Goal: Transaction & Acquisition: Purchase product/service

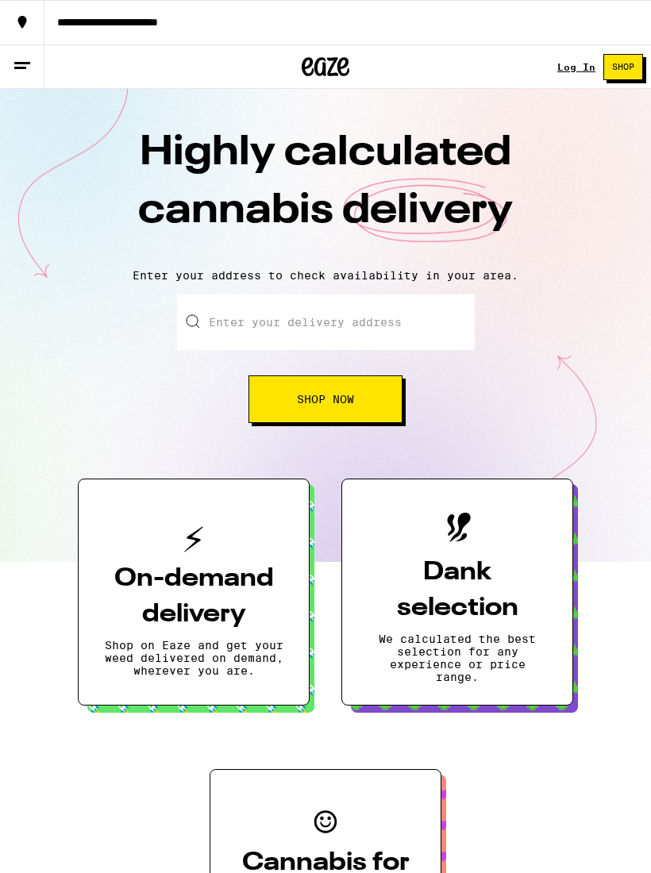
click at [570, 72] on link "Log In" at bounding box center [576, 67] width 38 height 10
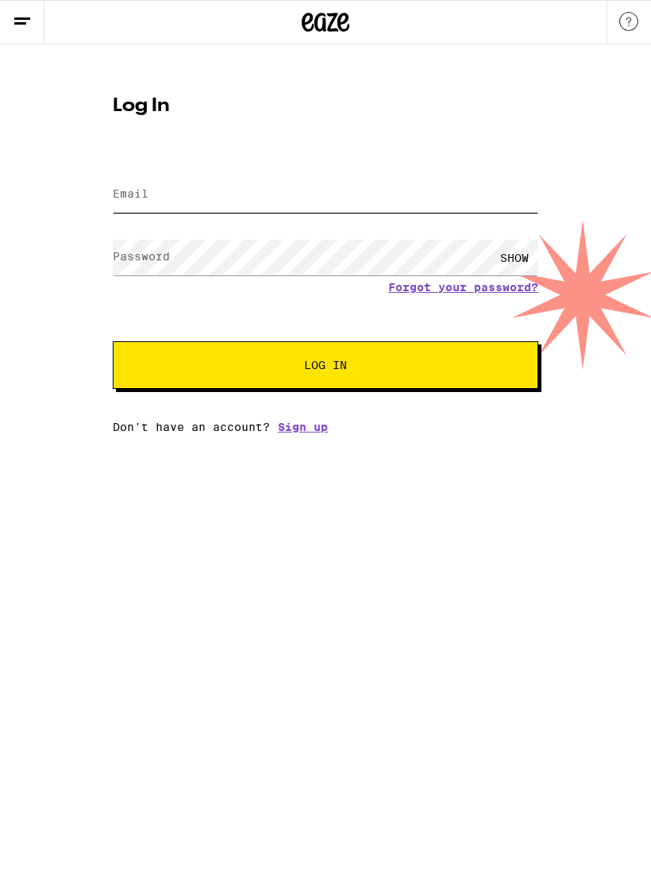
click at [382, 198] on input "Email" at bounding box center [325, 195] width 425 height 36
click at [503, 290] on form "Email Email Password Password SHOW Forgot your password? Log In" at bounding box center [325, 271] width 425 height 233
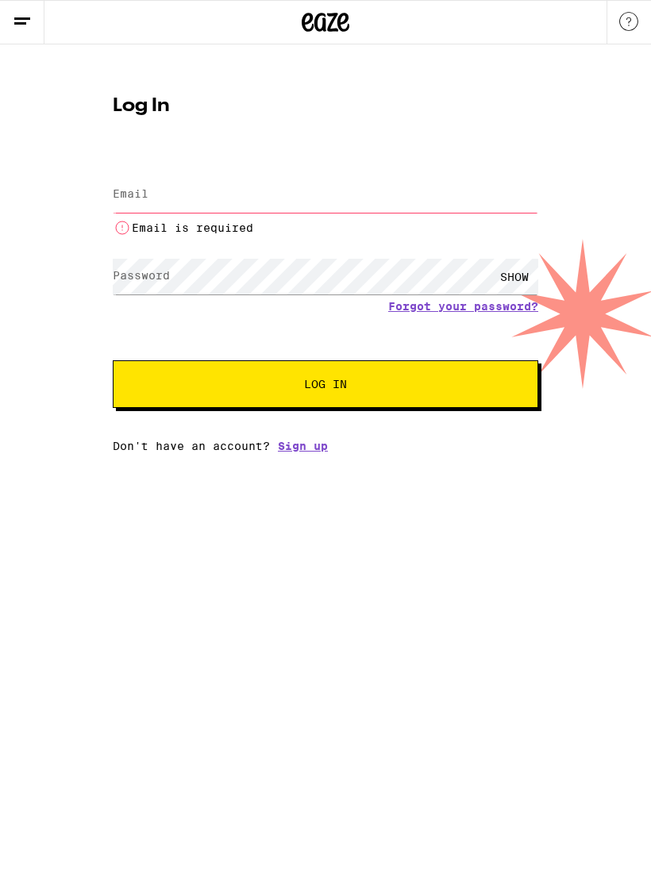
click at [370, 194] on input "Email" at bounding box center [325, 195] width 425 height 36
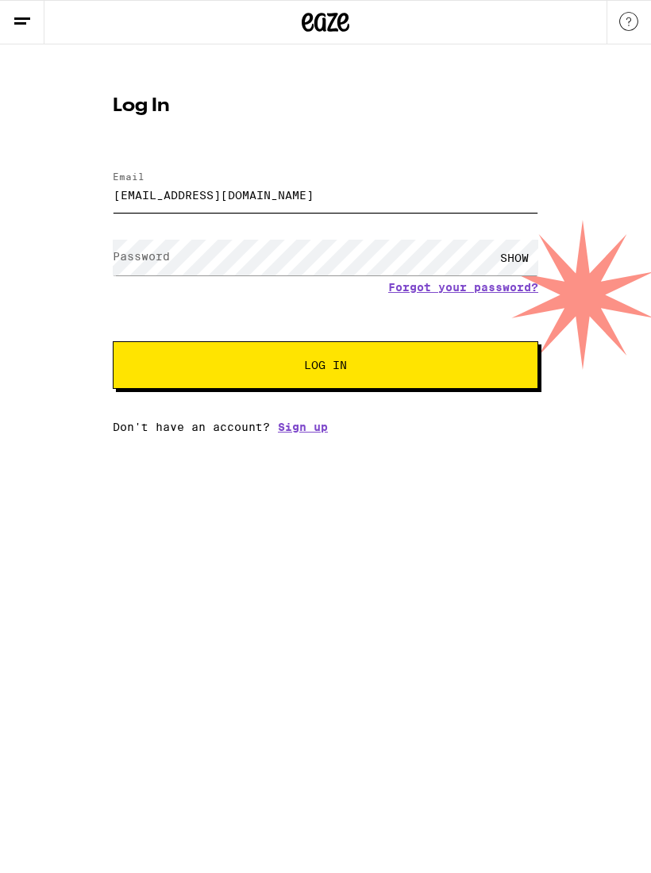
type input "nbarnesp148@gmail.com"
click at [488, 294] on link "Forgot your password?" at bounding box center [463, 287] width 150 height 13
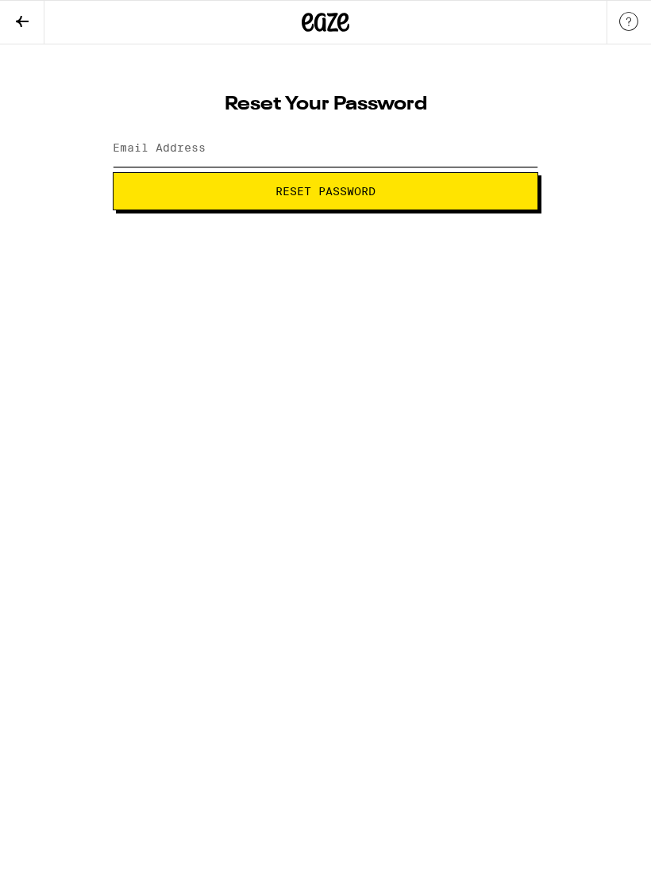
click at [370, 137] on input "Email Address" at bounding box center [325, 149] width 425 height 36
type input "nbarnes0148@gmail.com"
click at [444, 187] on span "Reset Password" at bounding box center [325, 191] width 398 height 11
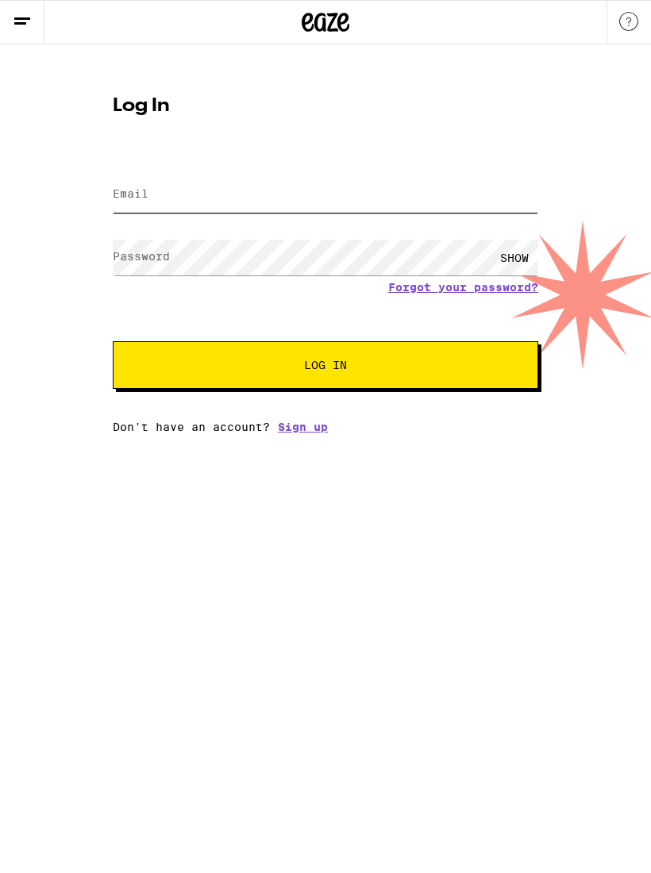
click at [374, 193] on input "Email" at bounding box center [325, 195] width 425 height 36
type input "nbarnes0148@gmail.com"
click at [131, 263] on label "Password" at bounding box center [141, 256] width 57 height 13
click at [138, 374] on button "Log In" at bounding box center [325, 365] width 425 height 48
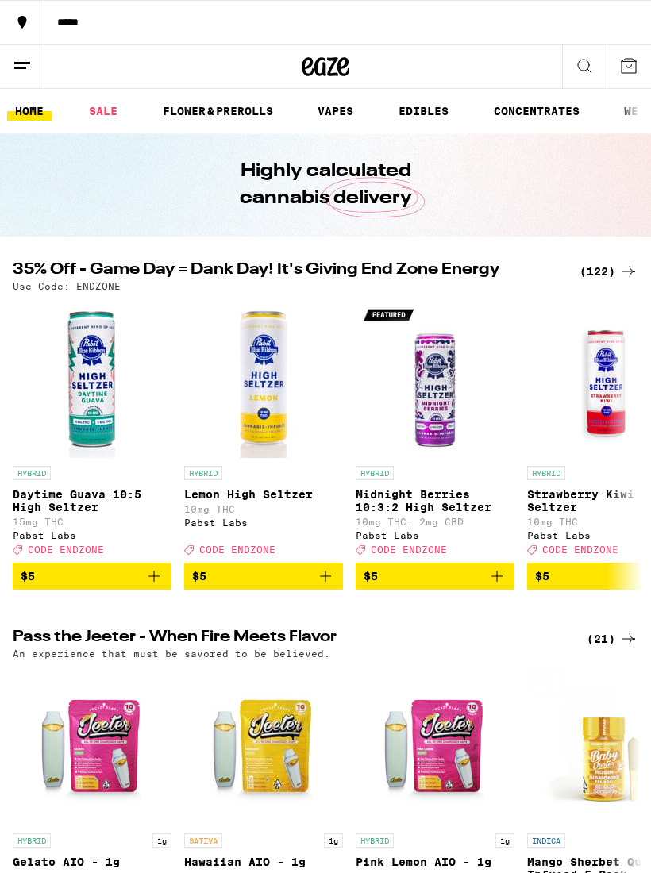
click at [26, 14] on icon at bounding box center [22, 22] width 19 height 19
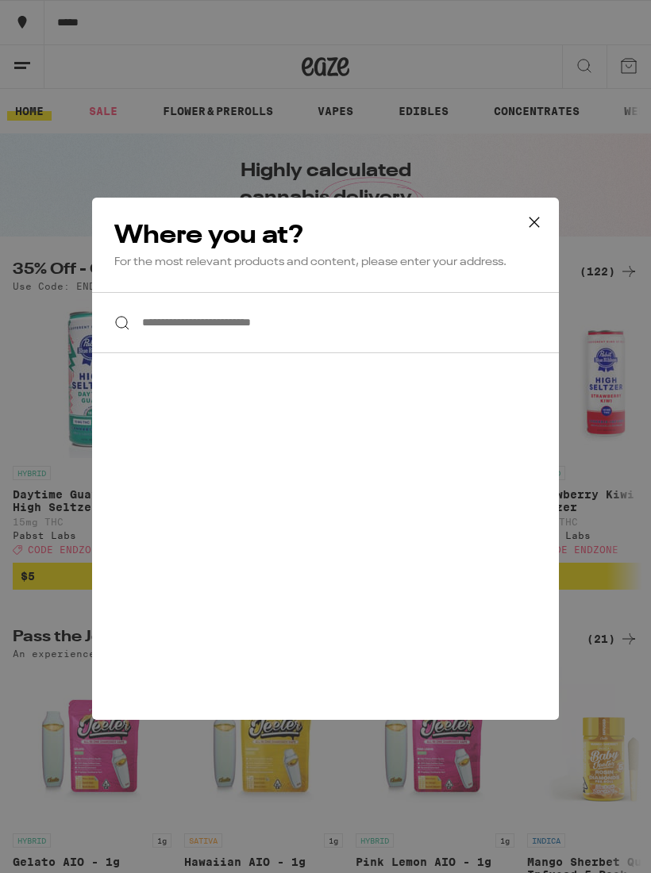
click at [416, 321] on input "**********" at bounding box center [325, 322] width 466 height 61
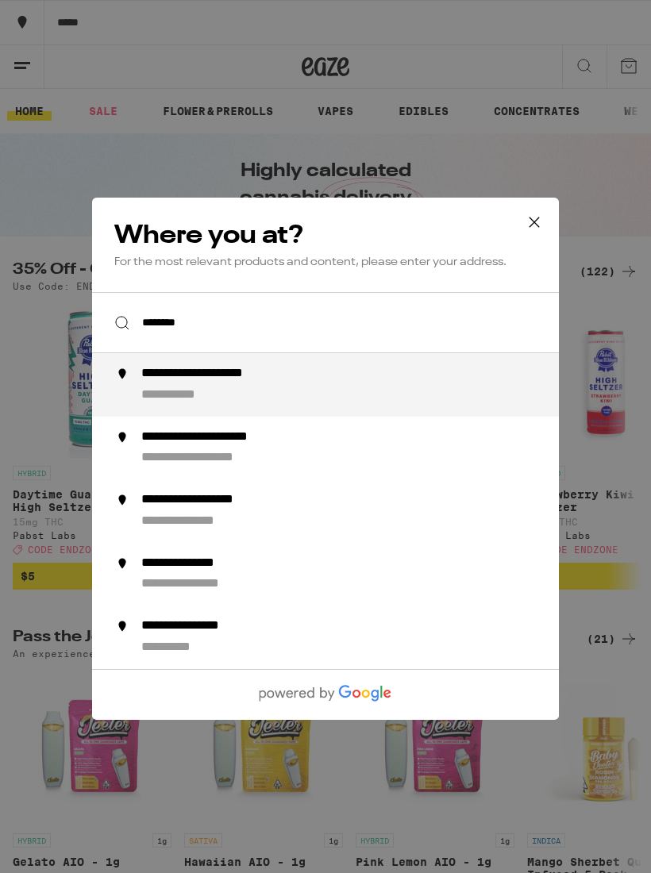
click at [312, 393] on div "**********" at bounding box center [357, 385] width 432 height 38
type input "**********"
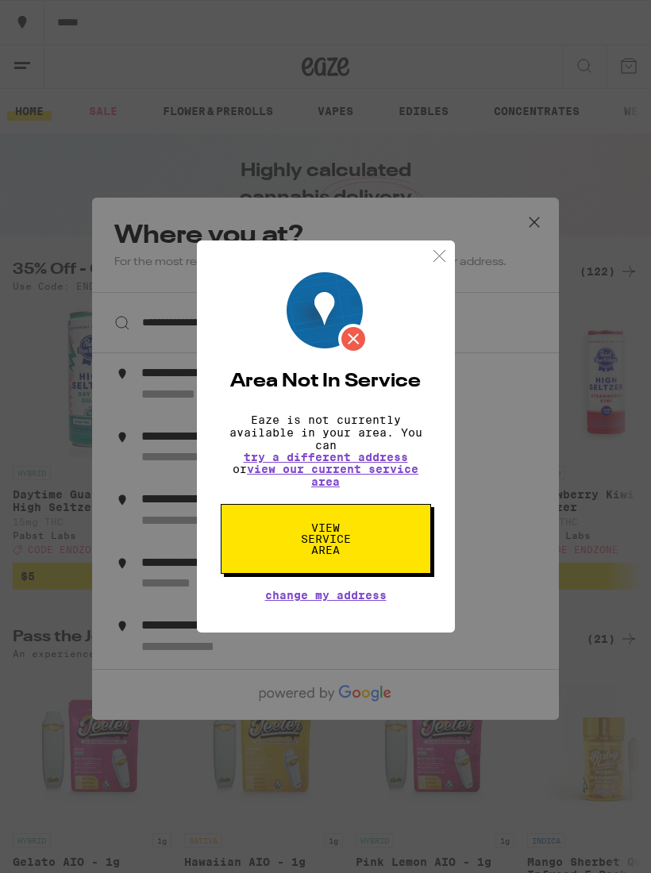
click at [345, 526] on button "View Service Area" at bounding box center [326, 539] width 210 height 70
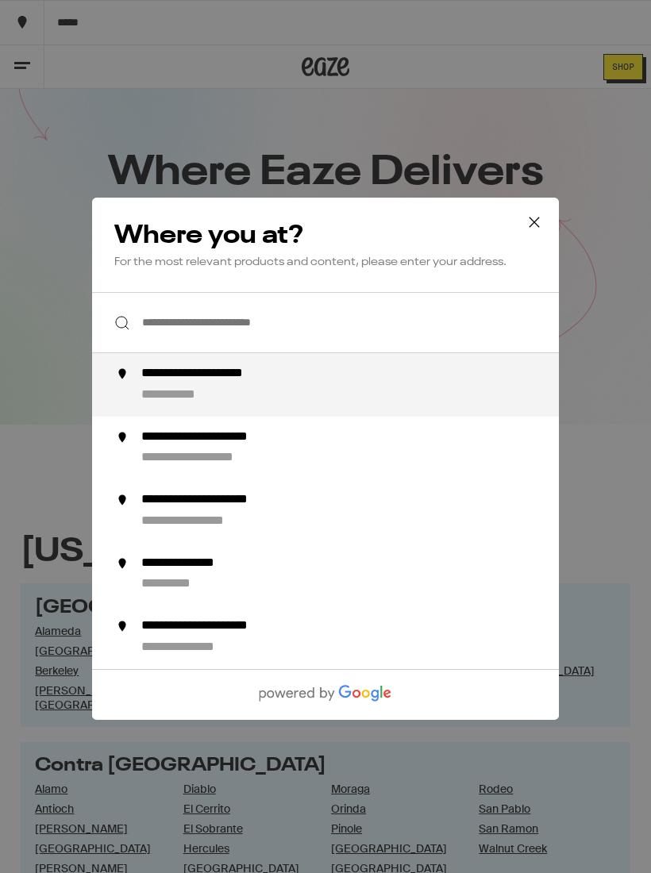
click at [282, 382] on div "**********" at bounding box center [227, 374] width 172 height 17
type input "**********"
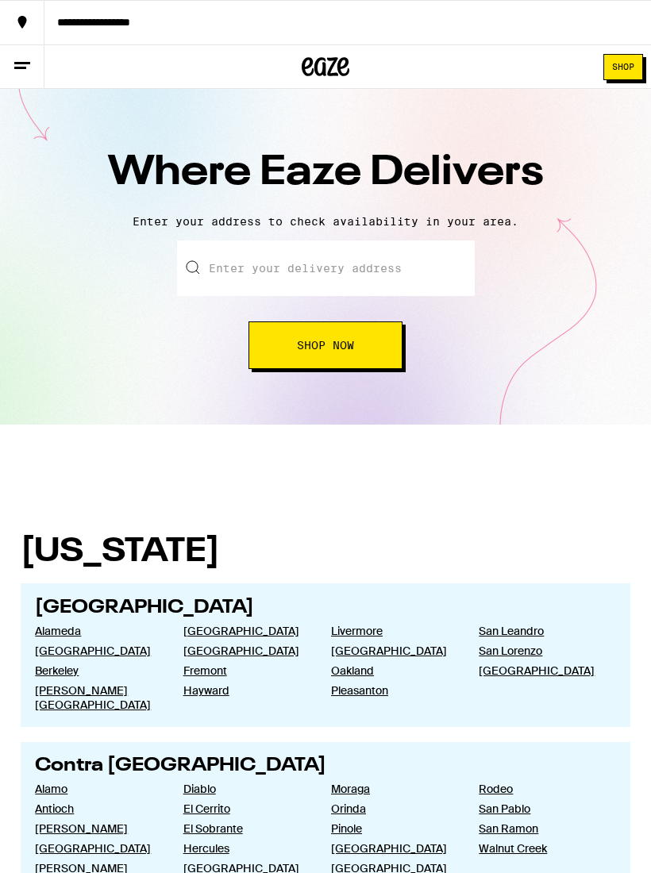
click at [420, 263] on input "text" at bounding box center [325, 268] width 297 height 56
click at [112, 21] on div "**********" at bounding box center [347, 22] width 606 height 11
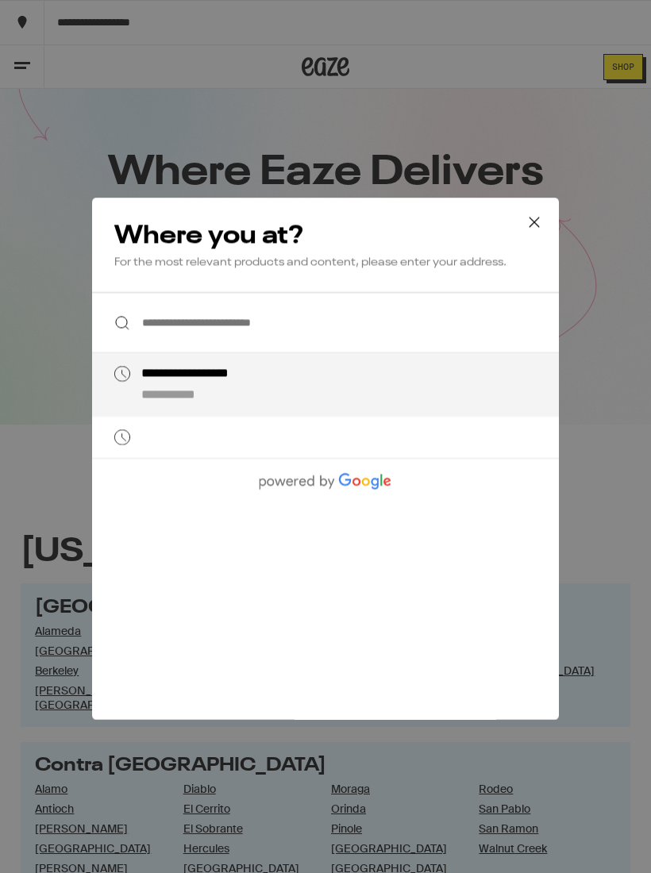
click at [244, 378] on div "**********" at bounding box center [215, 374] width 148 height 17
type input "**********"
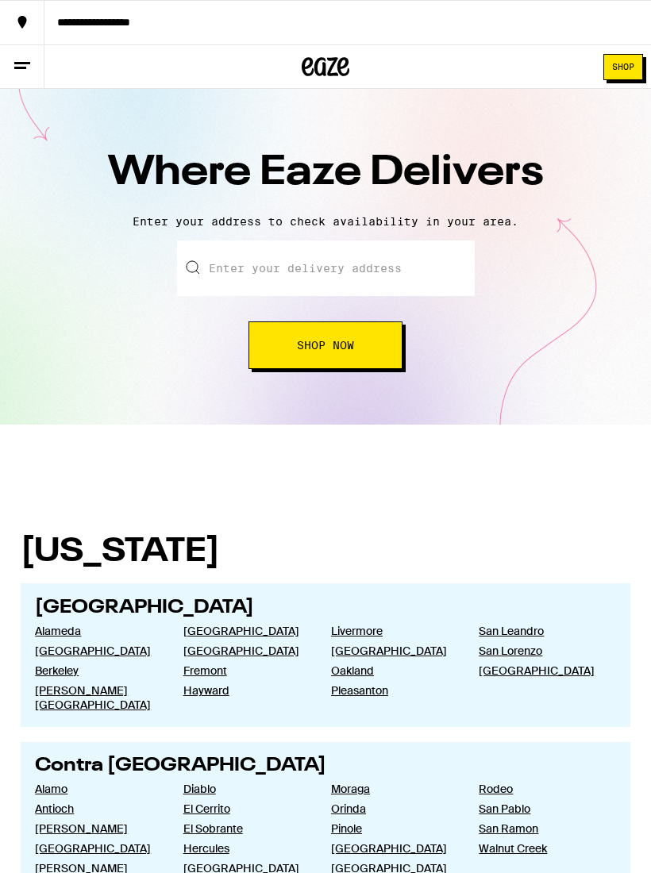
click at [625, 56] on button "Shop" at bounding box center [623, 67] width 40 height 26
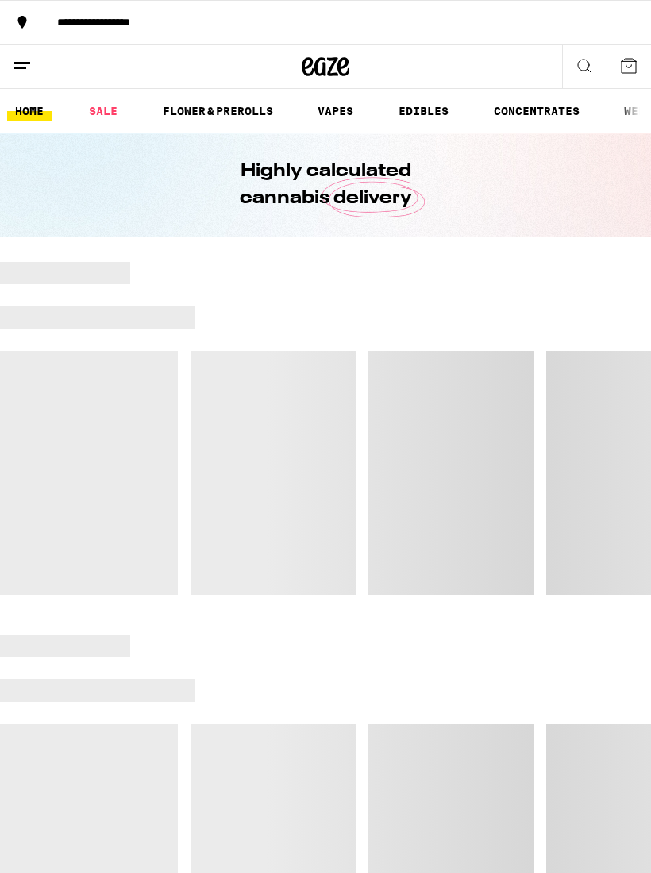
click at [255, 104] on link "FLOWER & PREROLLS" at bounding box center [218, 111] width 126 height 19
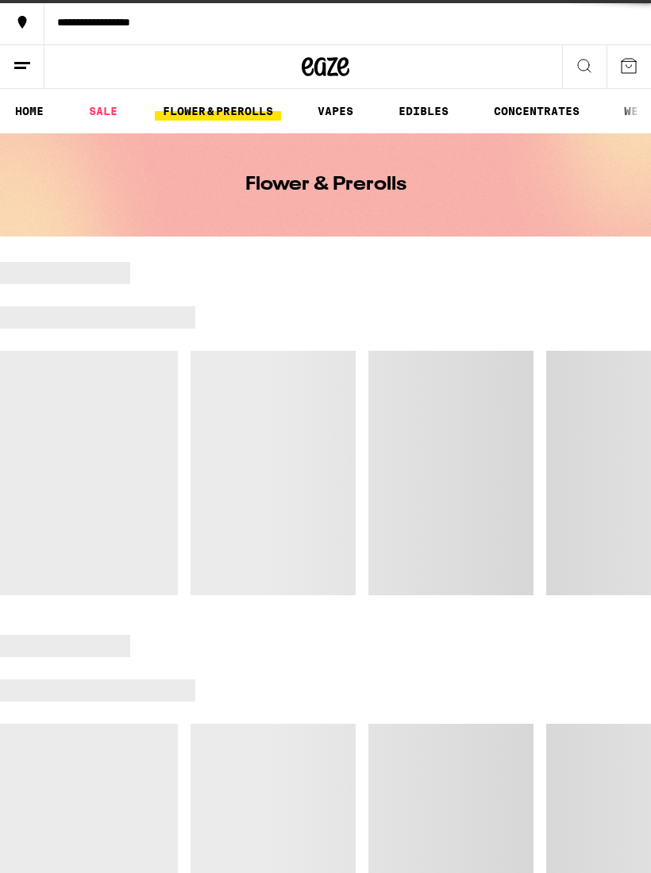
click at [259, 117] on link "FLOWER & PREROLLS" at bounding box center [218, 111] width 126 height 19
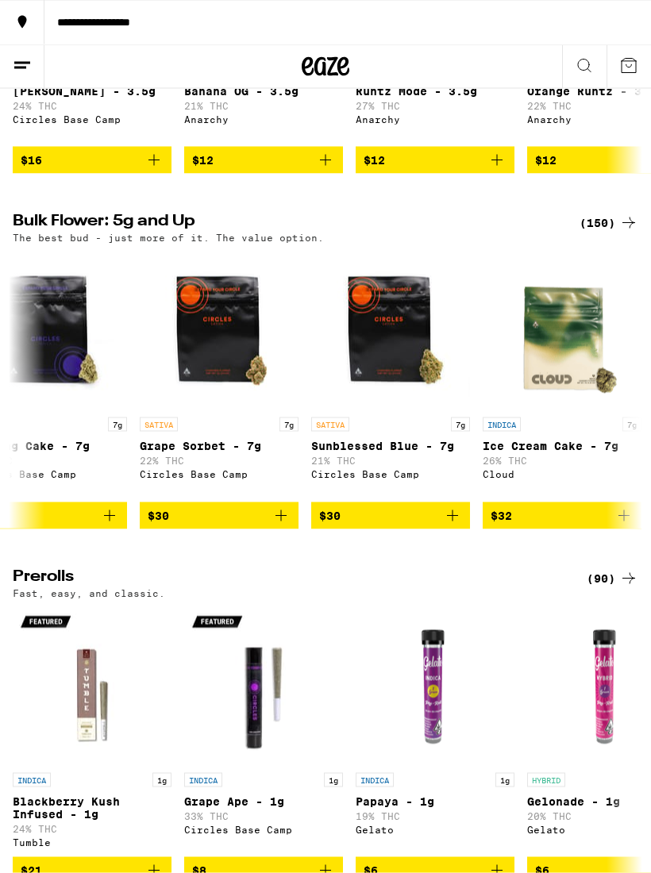
scroll to position [245, 0]
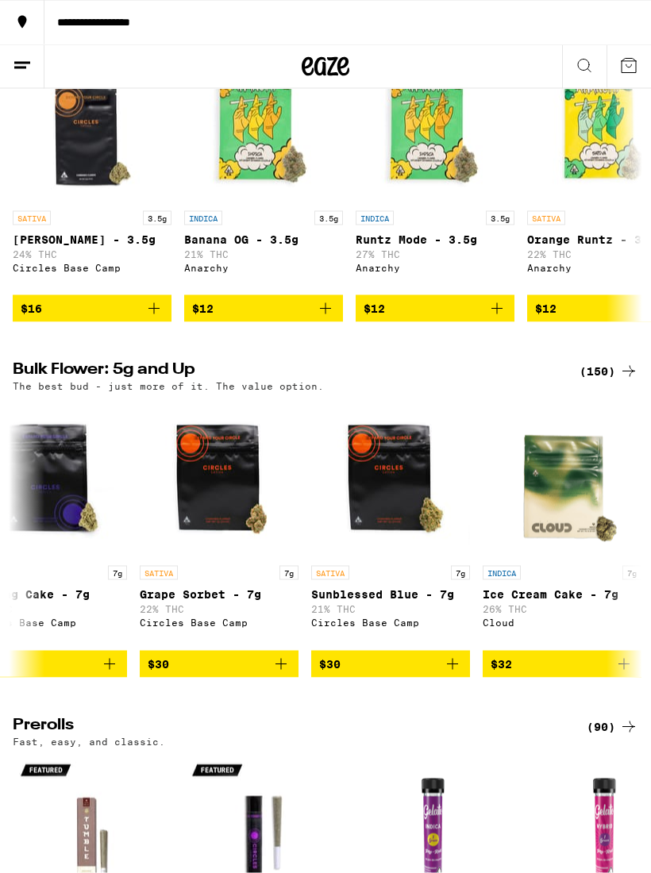
click at [609, 375] on div "(150)" at bounding box center [608, 371] width 59 height 19
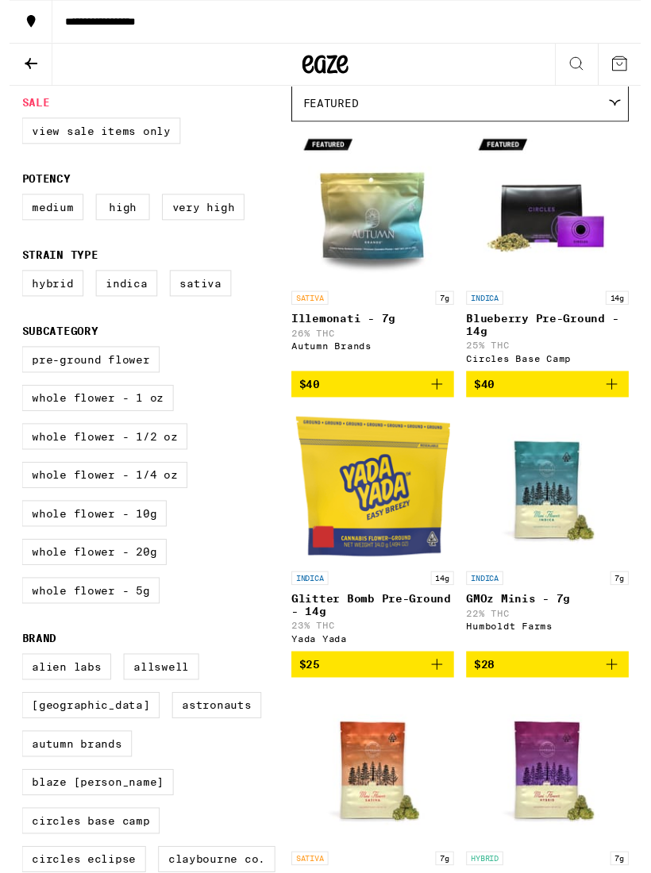
scroll to position [164, 0]
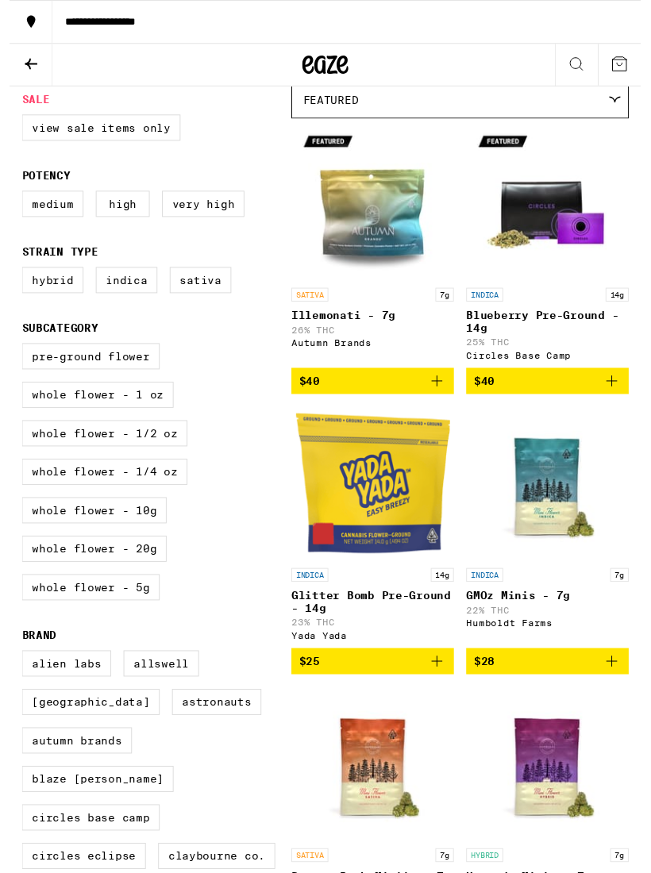
click at [144, 460] on label "Whole Flower - 1/2 oz" at bounding box center [98, 446] width 171 height 27
click at [17, 357] on input "Whole Flower - 1/2 oz" at bounding box center [16, 356] width 1 height 1
checkbox input "true"
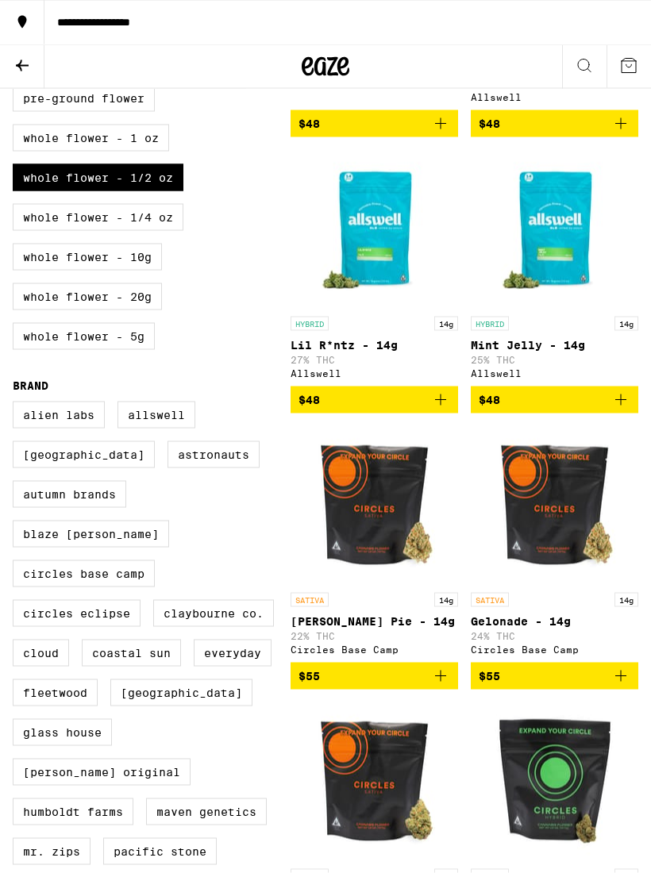
scroll to position [434, 0]
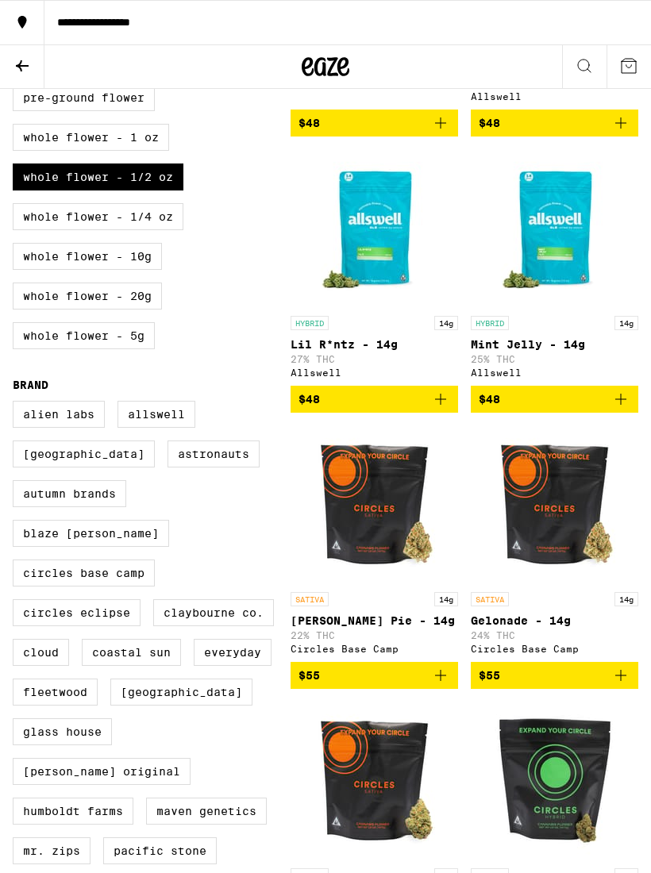
click at [152, 151] on label "Whole Flower - 1 oz" at bounding box center [91, 137] width 156 height 27
click at [17, 87] on input "Whole Flower - 1 oz" at bounding box center [16, 86] width 1 height 1
checkbox input "true"
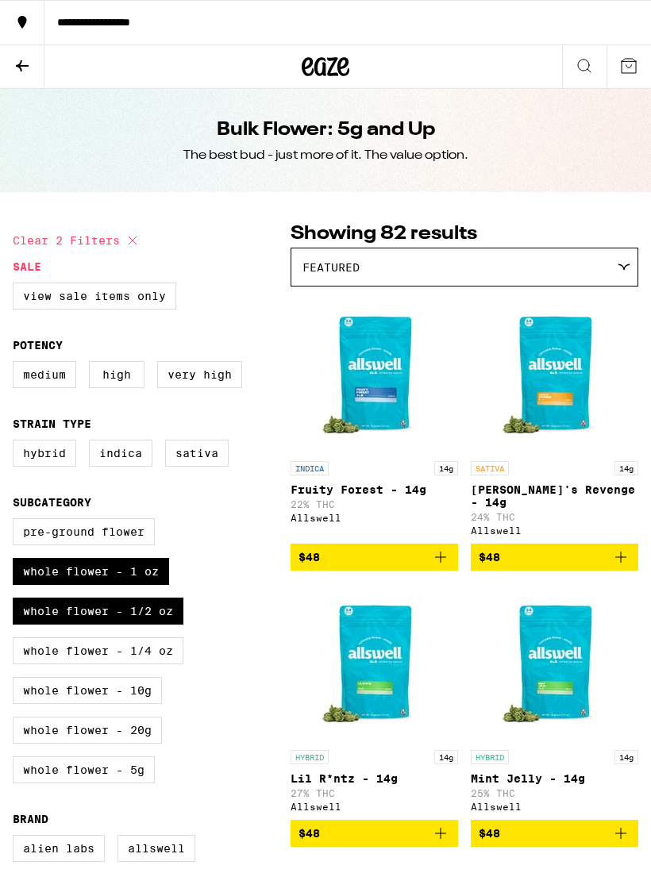
click at [626, 271] on icon at bounding box center [623, 266] width 13 height 7
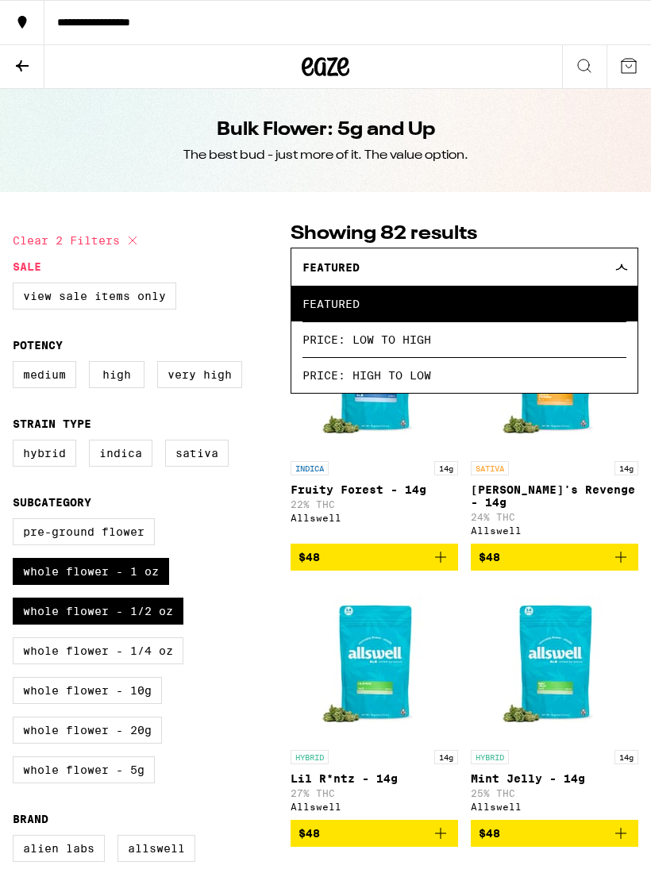
click at [565, 387] on span "Price: High to Low" at bounding box center [464, 375] width 324 height 36
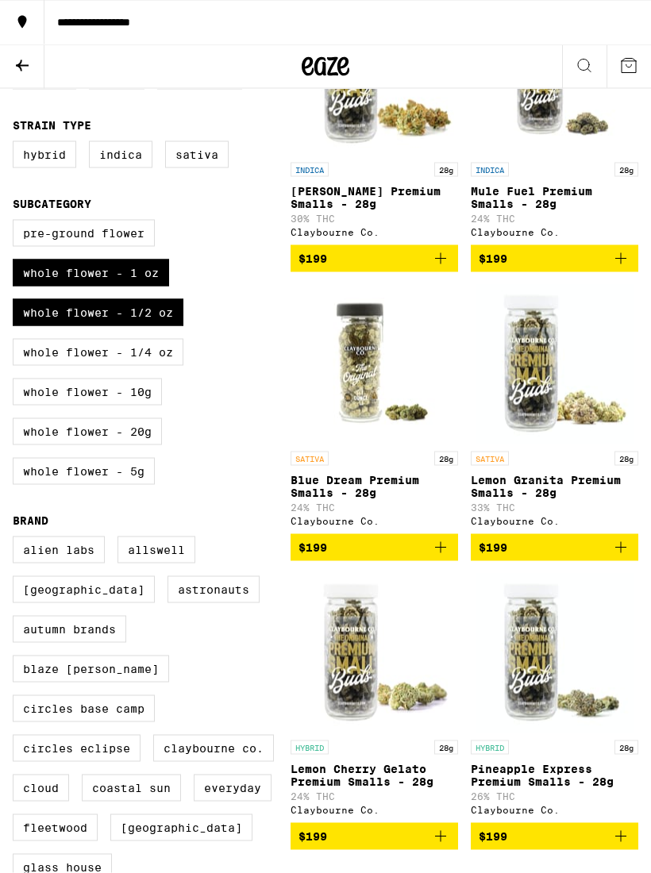
scroll to position [299, 0]
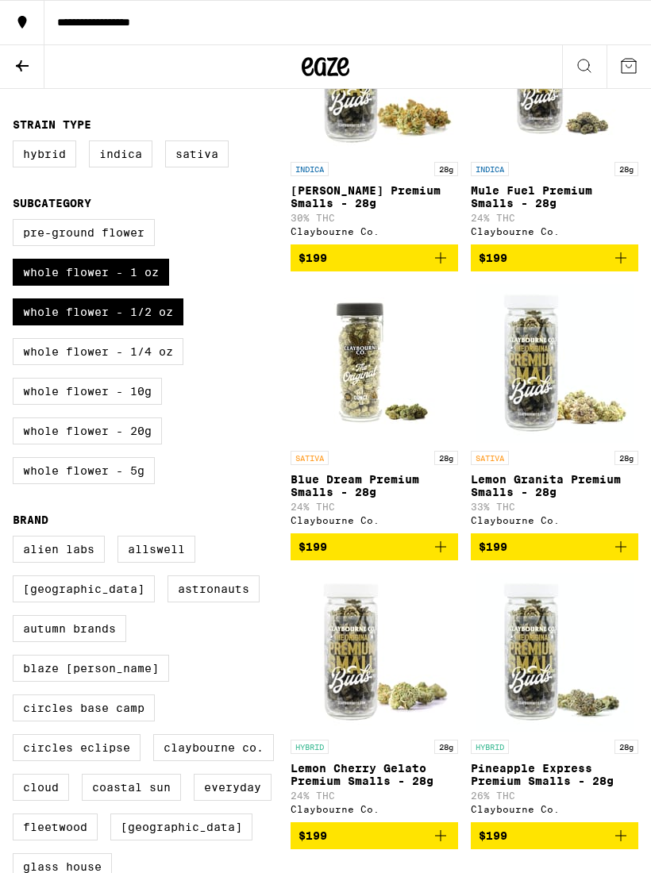
click at [130, 167] on label "Indica" at bounding box center [120, 153] width 63 height 27
click at [17, 144] on input "Indica" at bounding box center [16, 143] width 1 height 1
checkbox input "true"
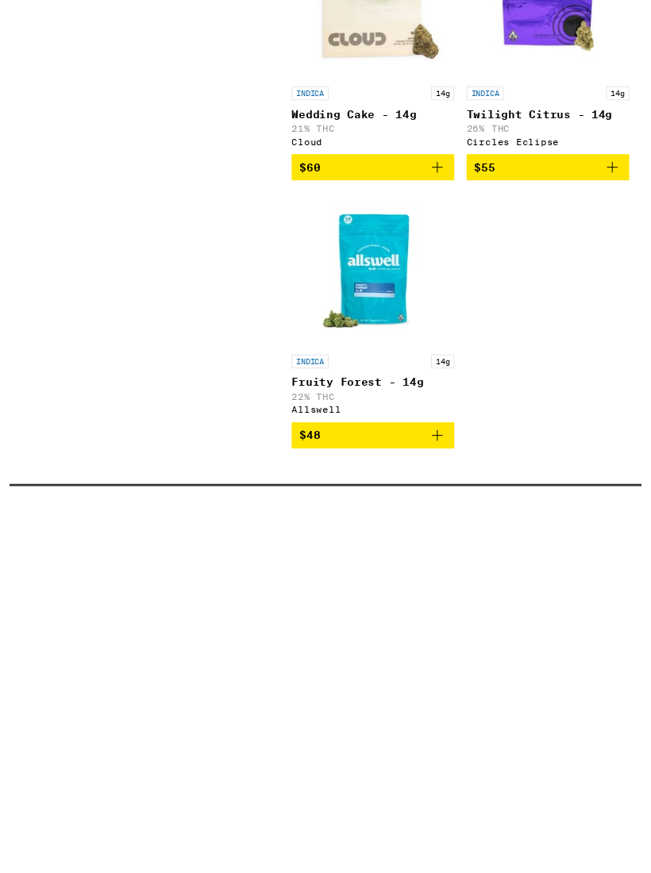
scroll to position [3540, 0]
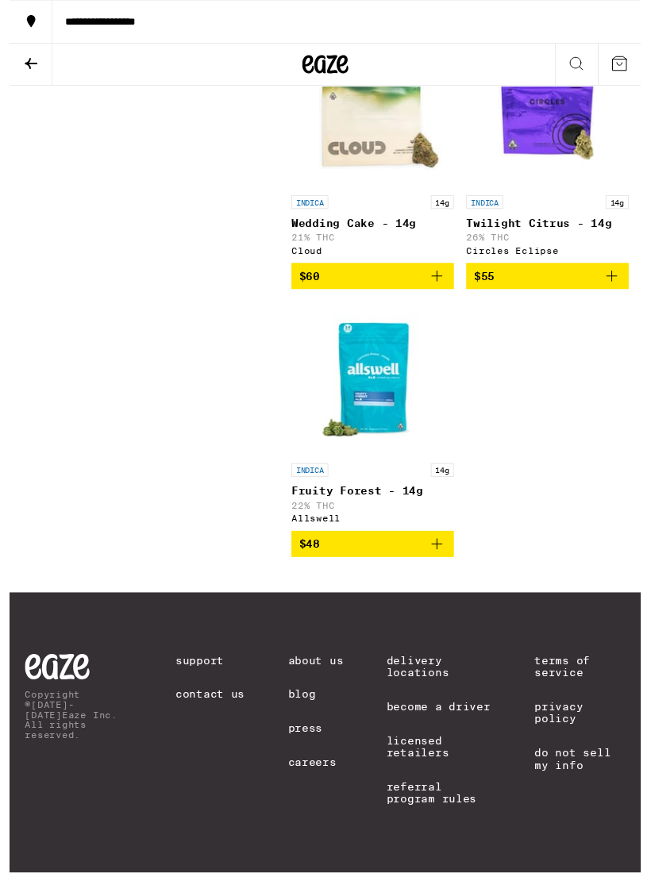
click at [390, 378] on img "Open page for Fruity Forest - 14g from Allswell" at bounding box center [374, 390] width 159 height 159
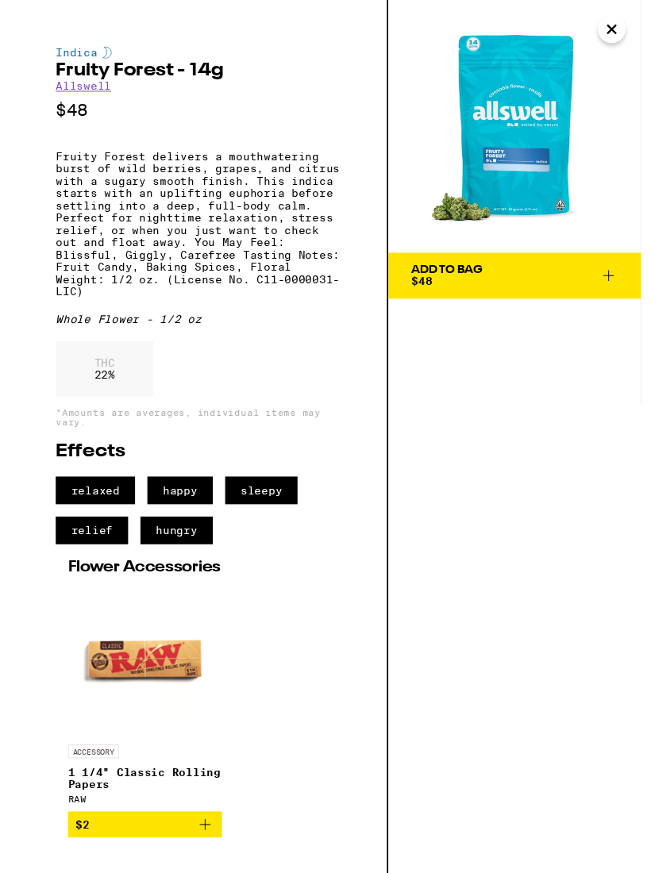
click at [619, 289] on icon at bounding box center [617, 283] width 19 height 19
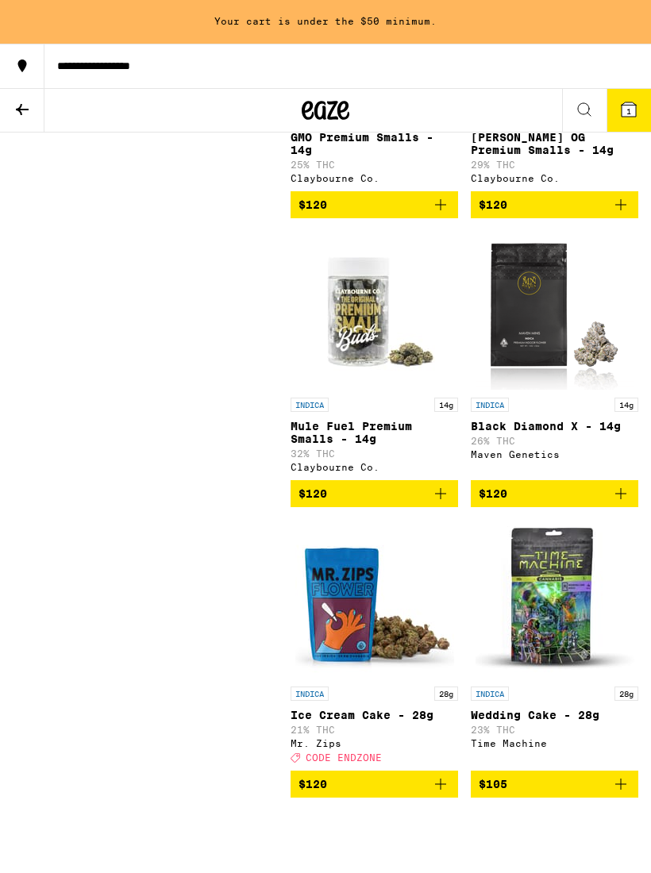
scroll to position [1526, 0]
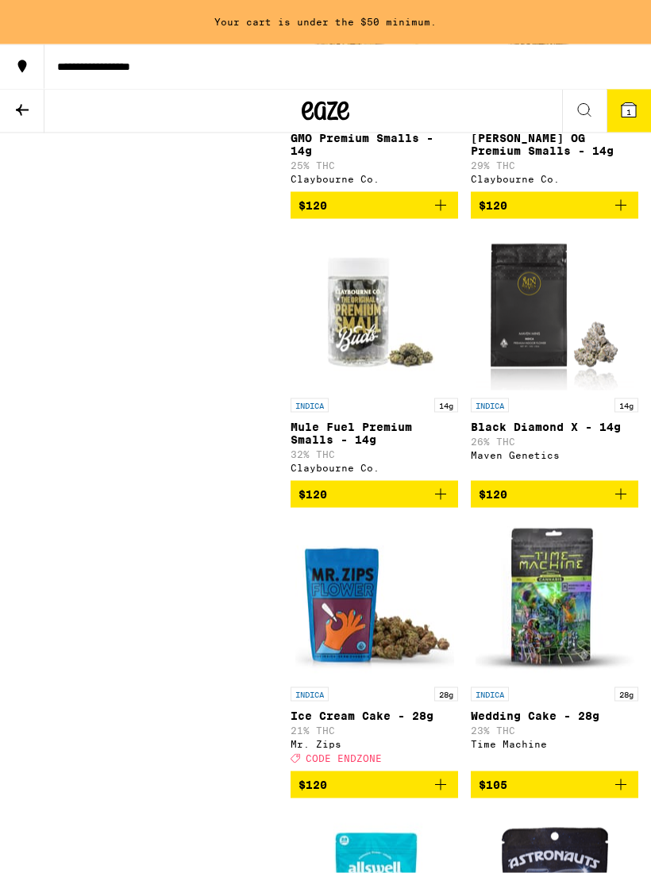
click at [17, 110] on icon at bounding box center [22, 110] width 19 height 19
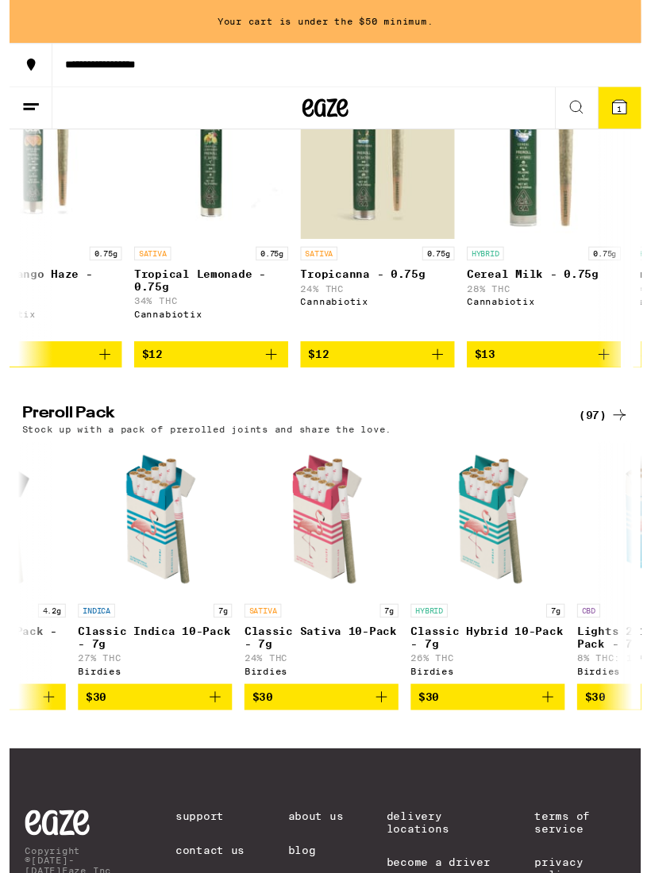
click at [613, 437] on div "(97)" at bounding box center [612, 427] width 52 height 19
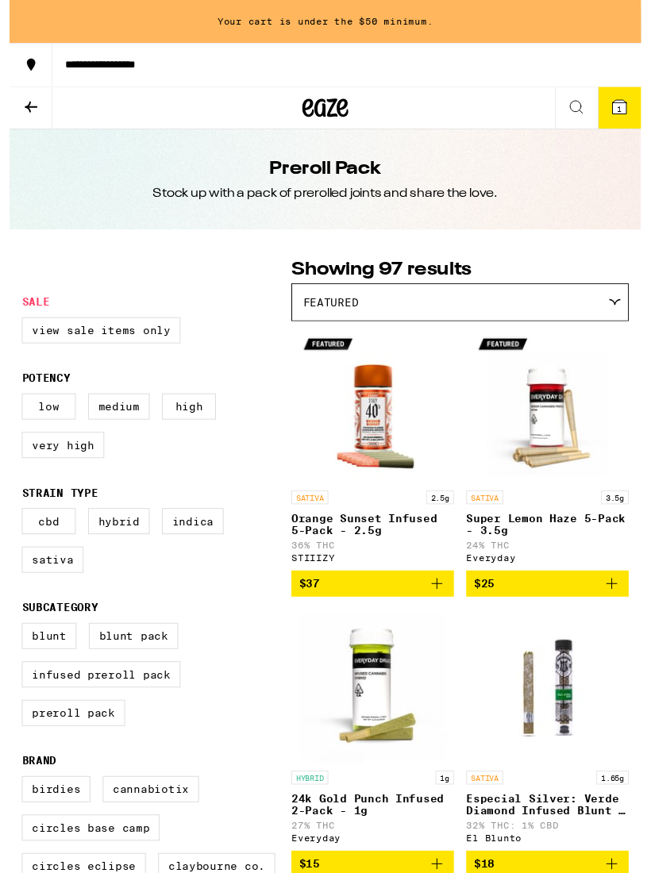
click at [130, 344] on label "View Sale Items Only" at bounding box center [94, 340] width 163 height 27
click at [17, 330] on input "View Sale Items Only" at bounding box center [16, 329] width 1 height 1
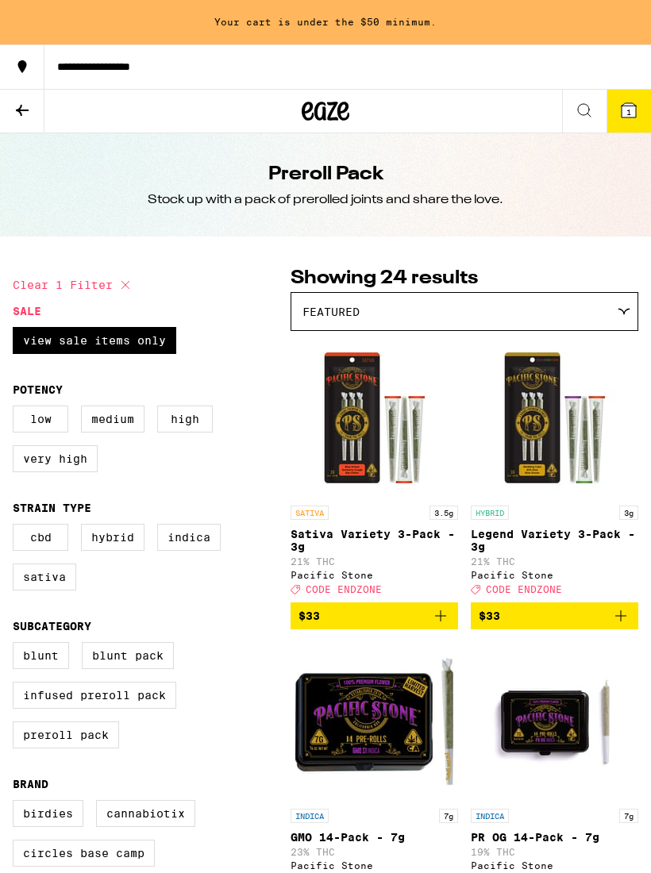
click at [118, 293] on icon at bounding box center [125, 284] width 19 height 19
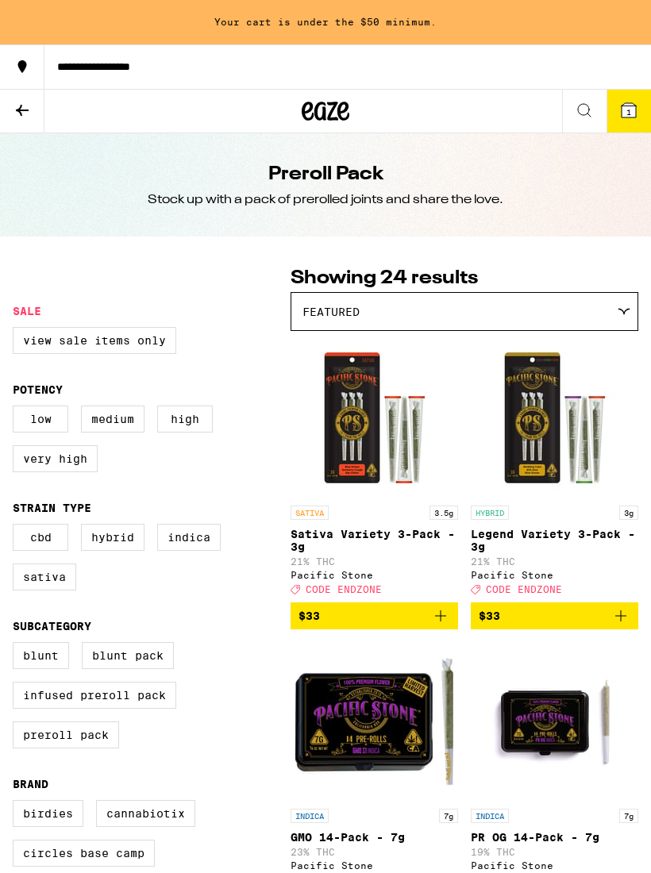
checkbox input "false"
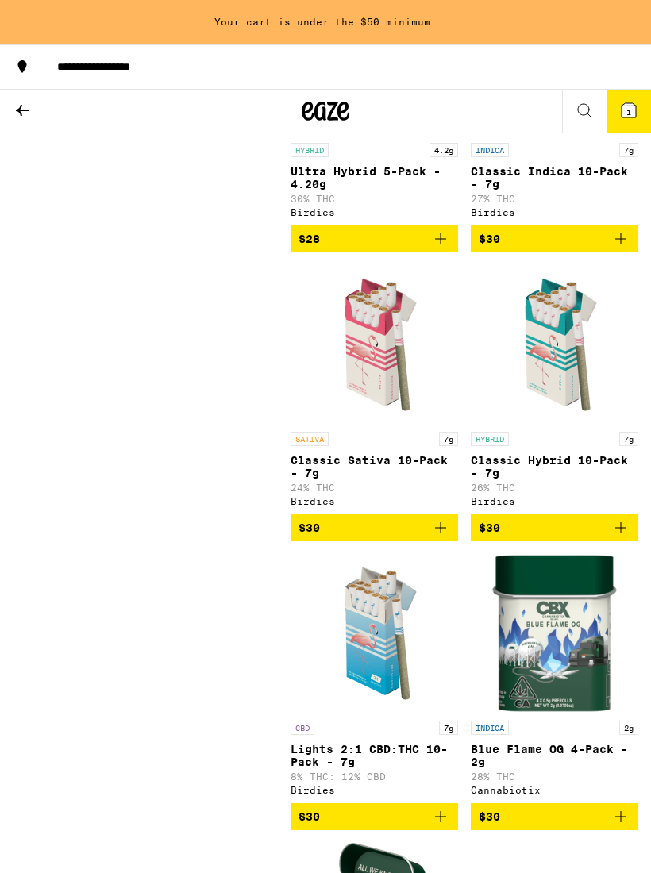
scroll to position [1804, 0]
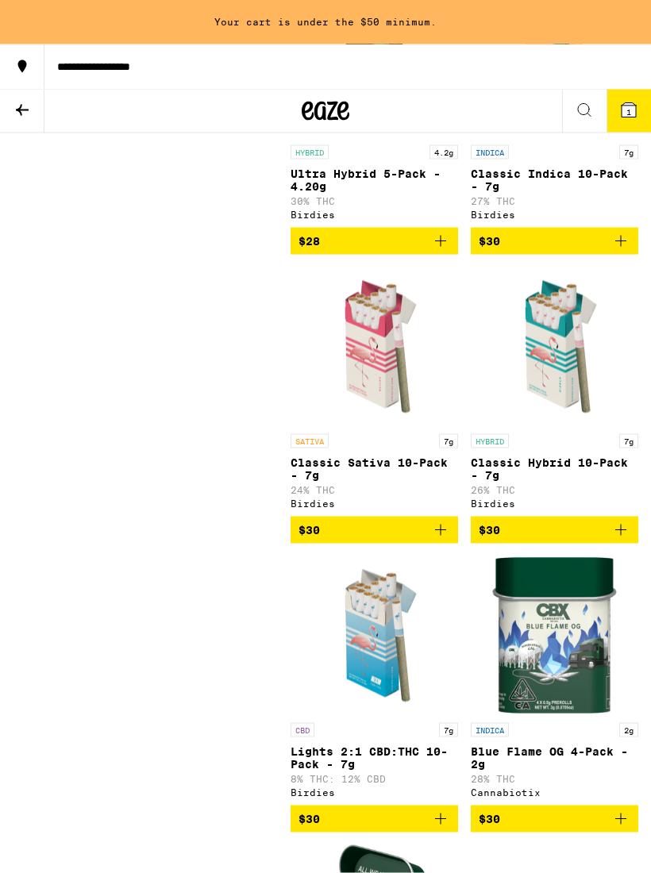
click at [613, 539] on icon "Add to bag" at bounding box center [620, 529] width 19 height 19
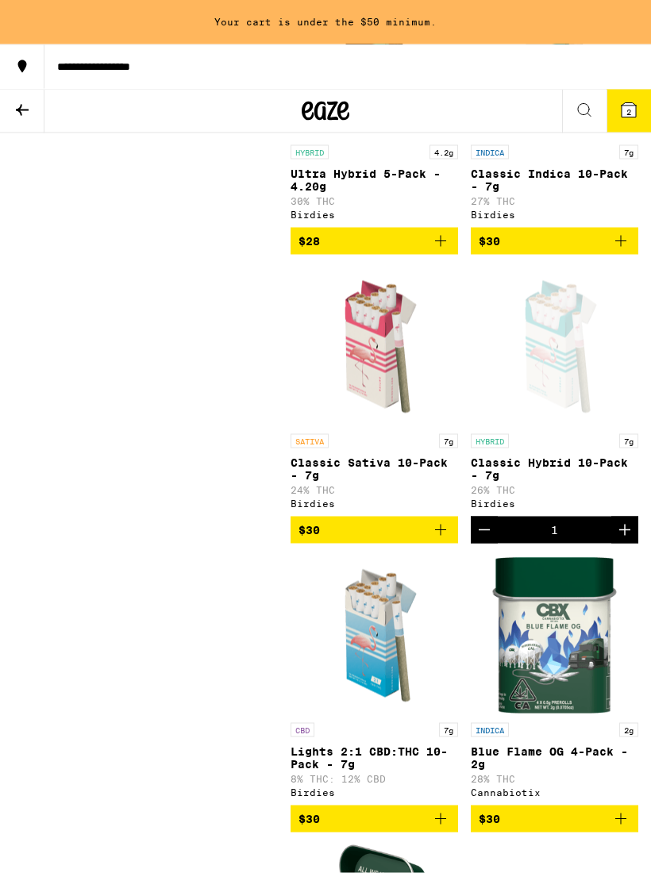
scroll to position [1805, 0]
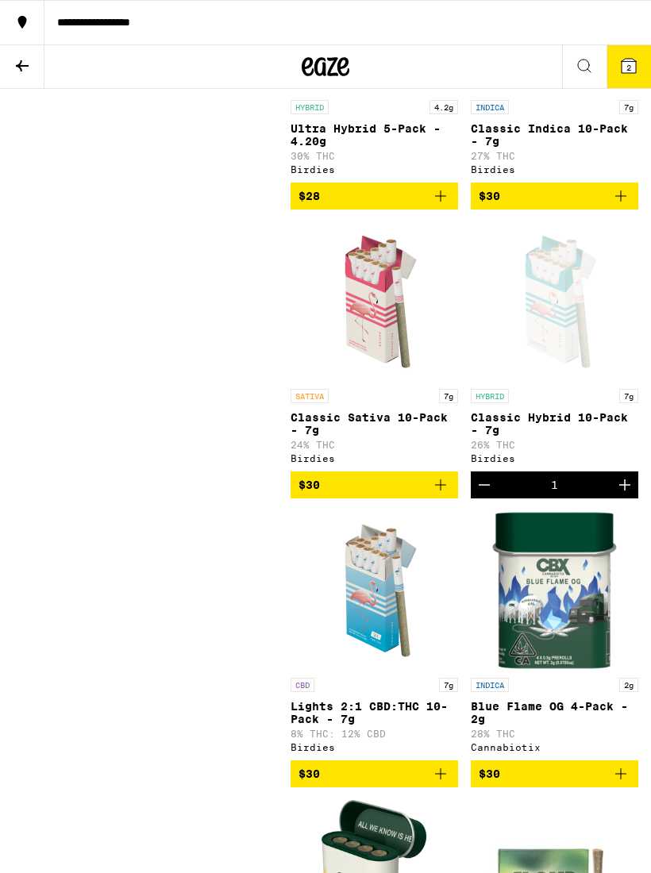
click at [627, 40] on button "**********" at bounding box center [325, 22] width 651 height 44
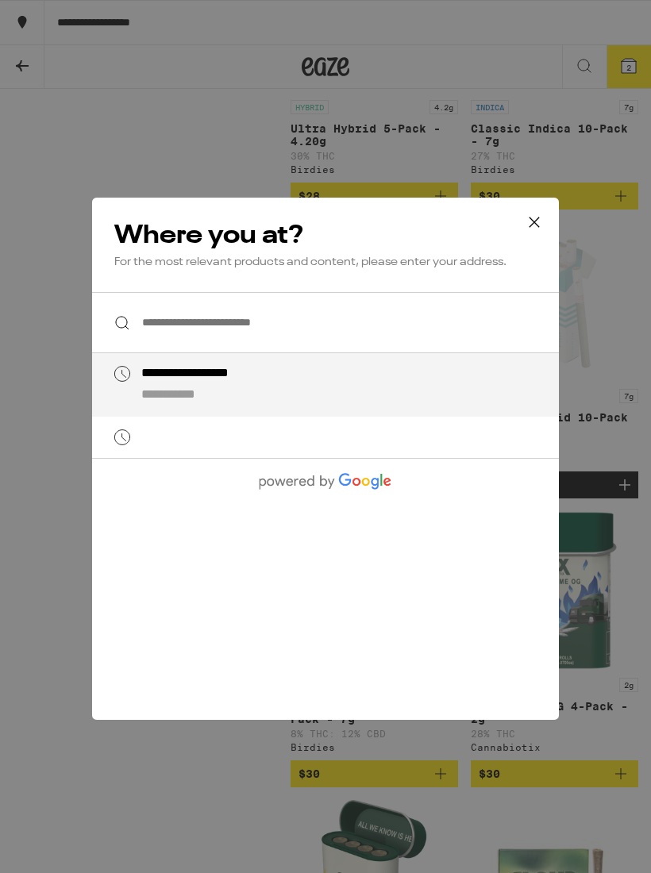
click at [257, 392] on div "**********" at bounding box center [357, 385] width 432 height 38
type input "**********"
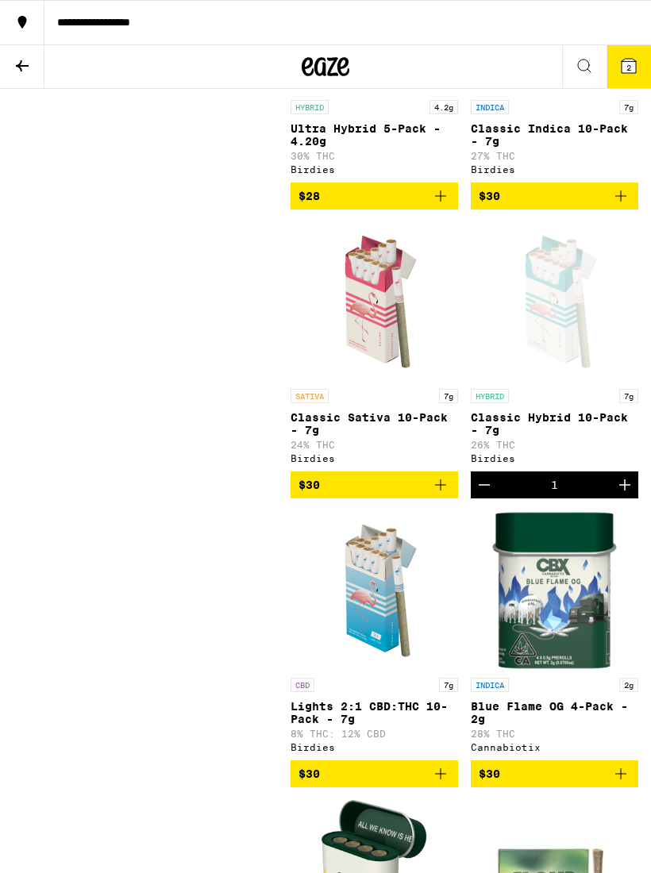
click at [631, 69] on icon at bounding box center [628, 66] width 14 height 14
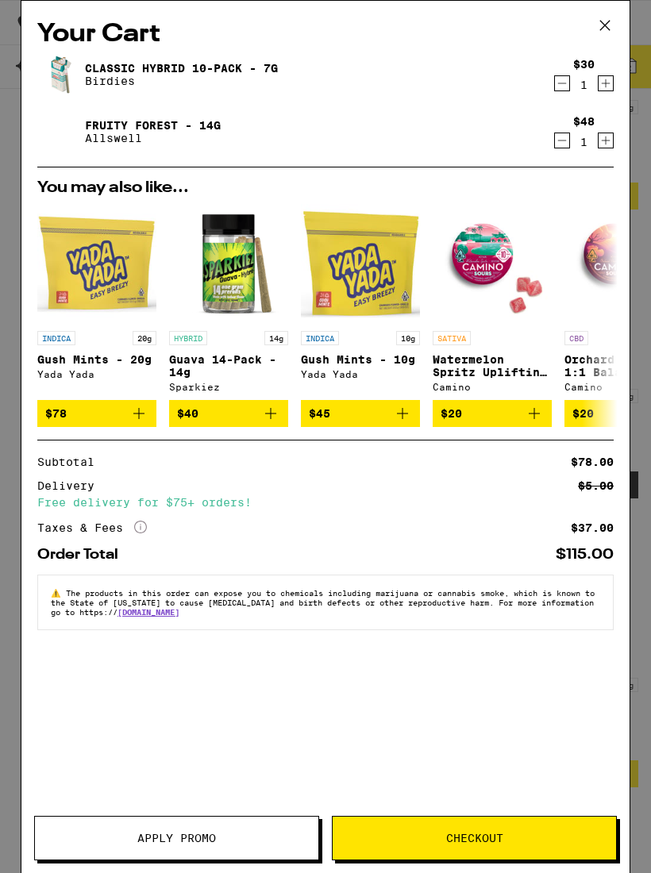
click at [543, 823] on button "Checkout" at bounding box center [474, 838] width 285 height 44
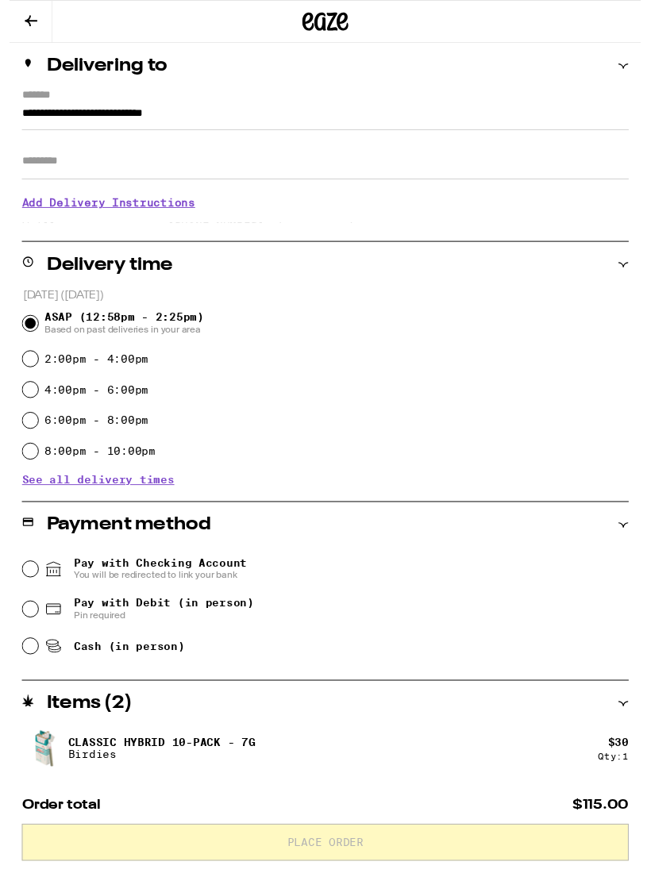
scroll to position [180, 0]
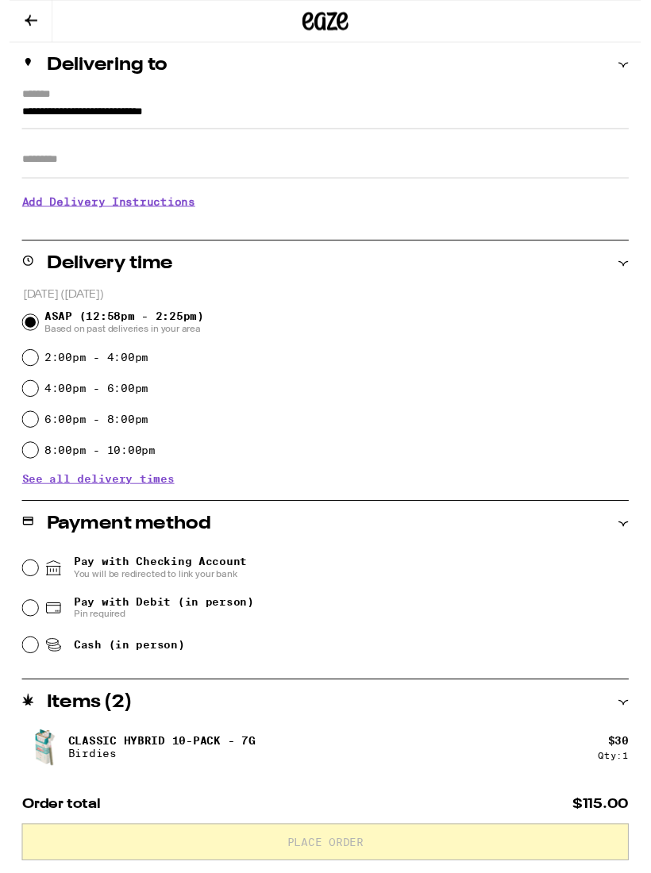
click at [20, 628] on input "Pay with Debit (in person) Pin required" at bounding box center [21, 627] width 16 height 16
radio input "true"
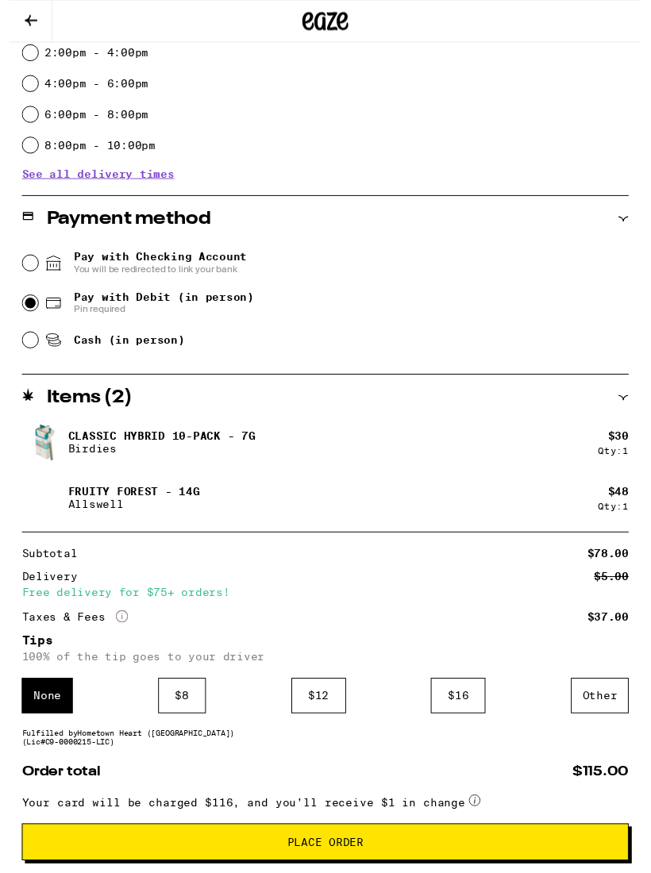
scroll to position [495, 0]
click at [120, 636] on icon "More Info" at bounding box center [115, 634] width 13 height 13
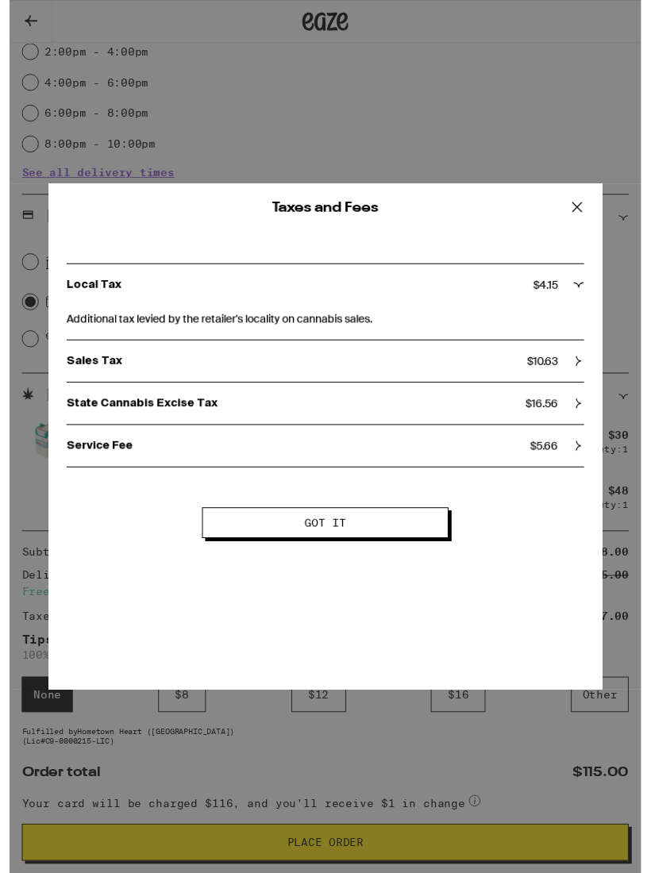
click at [575, 423] on div "State Cannabis Excise Tax $ 16.56" at bounding box center [325, 416] width 533 height 14
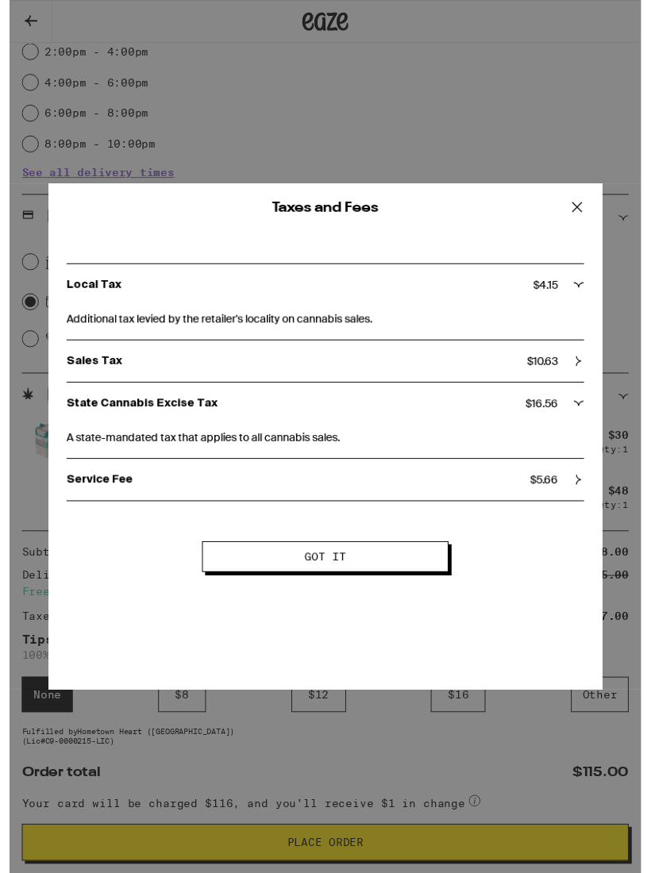
click at [585, 436] on div "State Cannabis Excise Tax $ 16.56" at bounding box center [325, 415] width 533 height 43
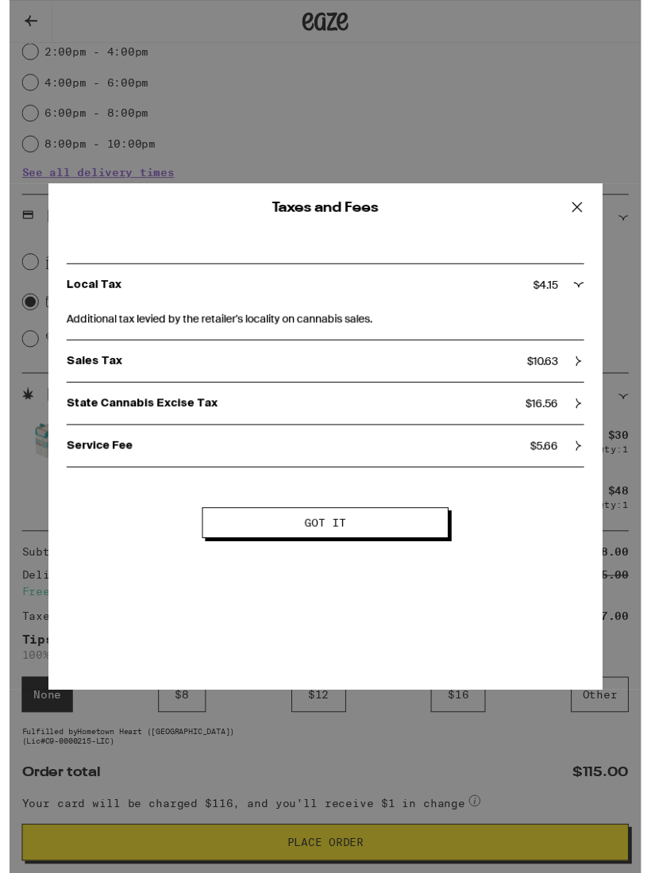
click at [595, 228] on button at bounding box center [584, 214] width 49 height 51
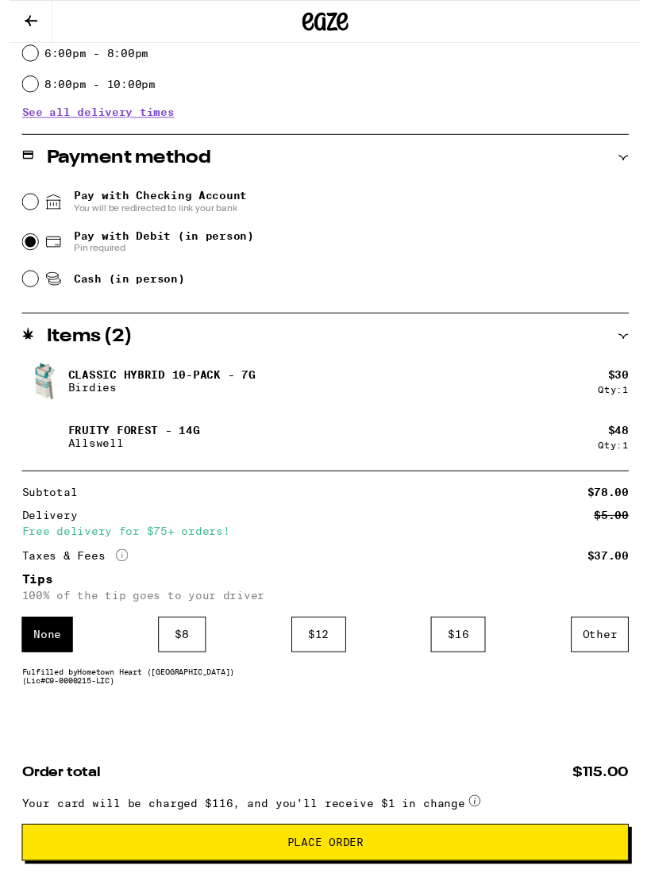
scroll to position [579, 0]
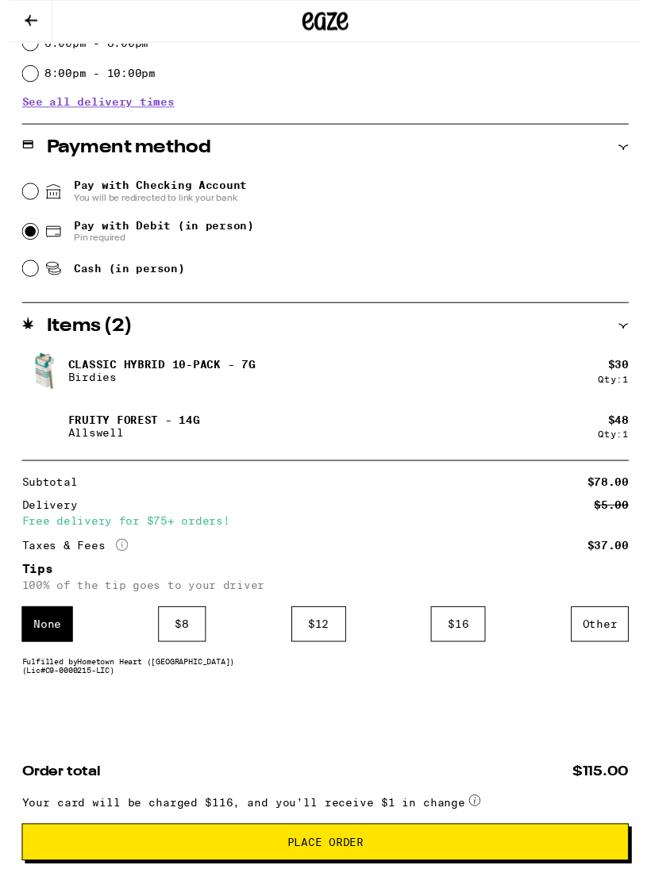
click at [613, 639] on div "Other" at bounding box center [607, 643] width 59 height 36
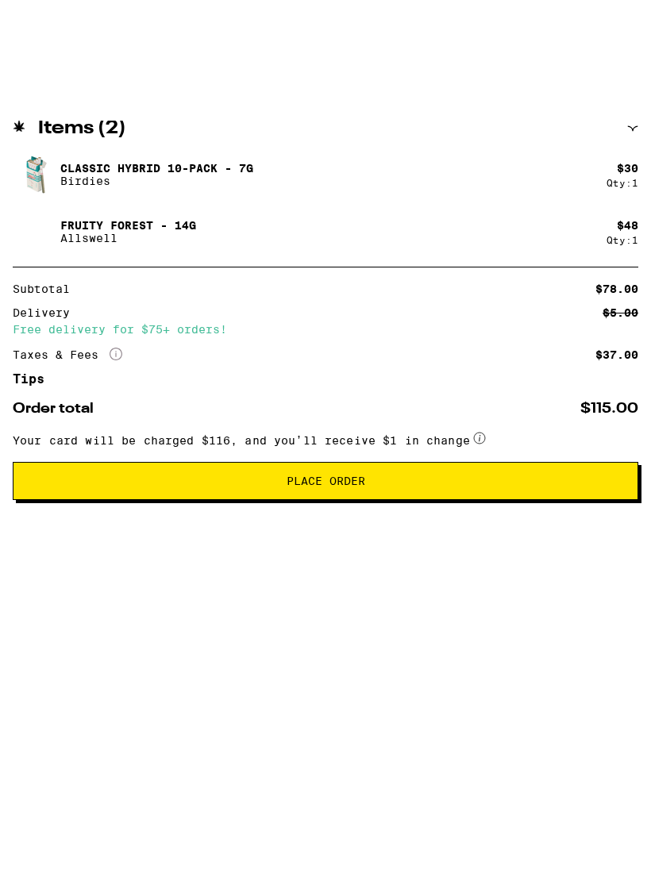
scroll to position [655, 0]
type input "5"
click at [570, 605] on span "Place Order" at bounding box center [325, 600] width 598 height 11
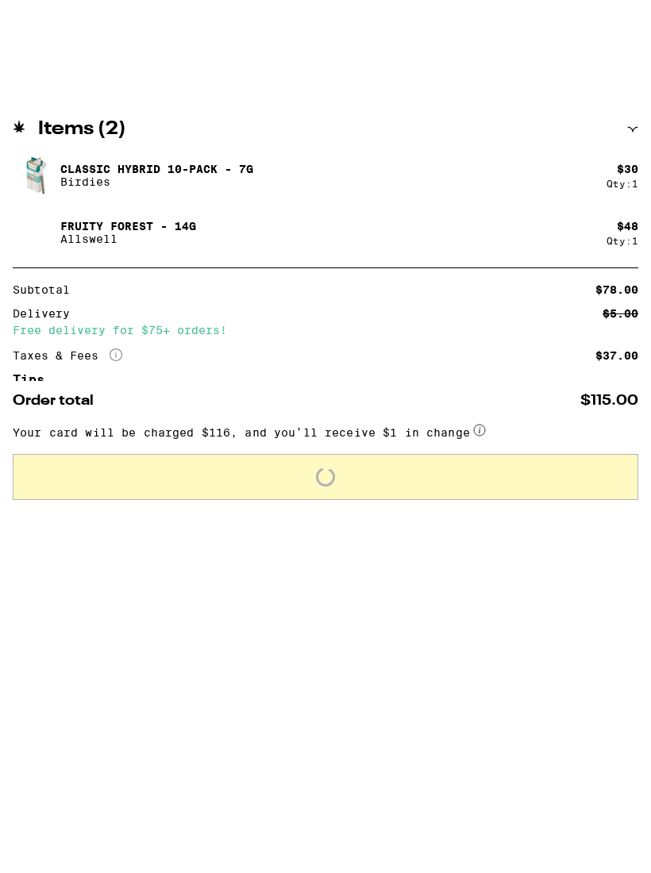
scroll to position [628, 0]
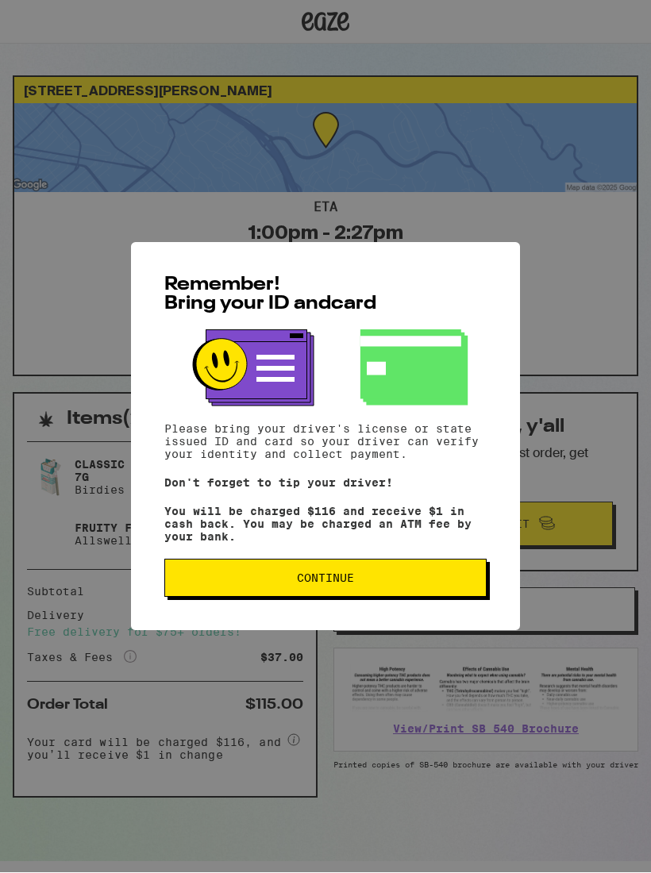
click at [444, 584] on span "Continue" at bounding box center [325, 578] width 295 height 11
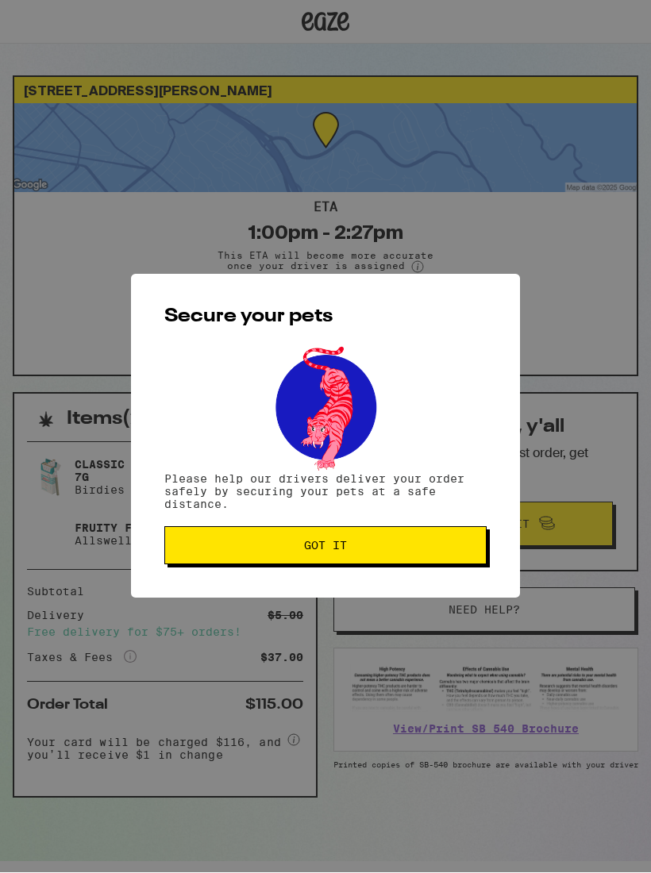
click at [438, 556] on button "Got it" at bounding box center [325, 546] width 322 height 38
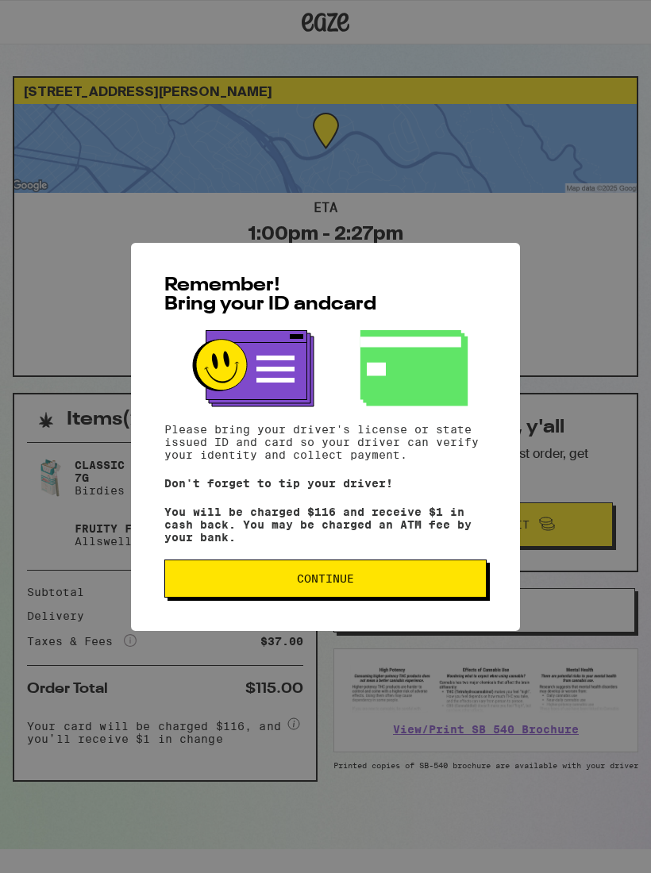
click at [483, 570] on button "Continue" at bounding box center [325, 578] width 322 height 38
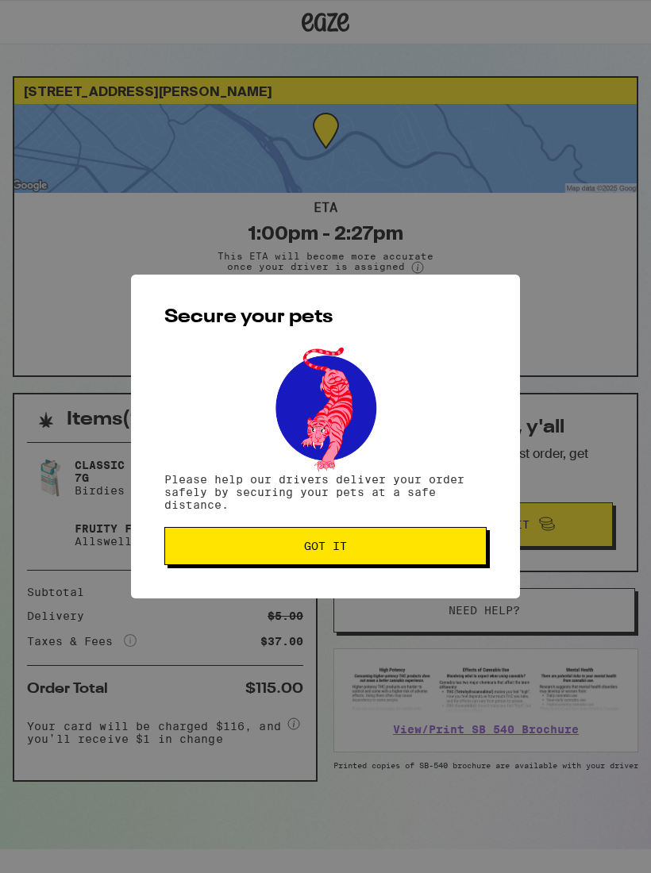
click at [442, 551] on span "Got it" at bounding box center [325, 545] width 295 height 11
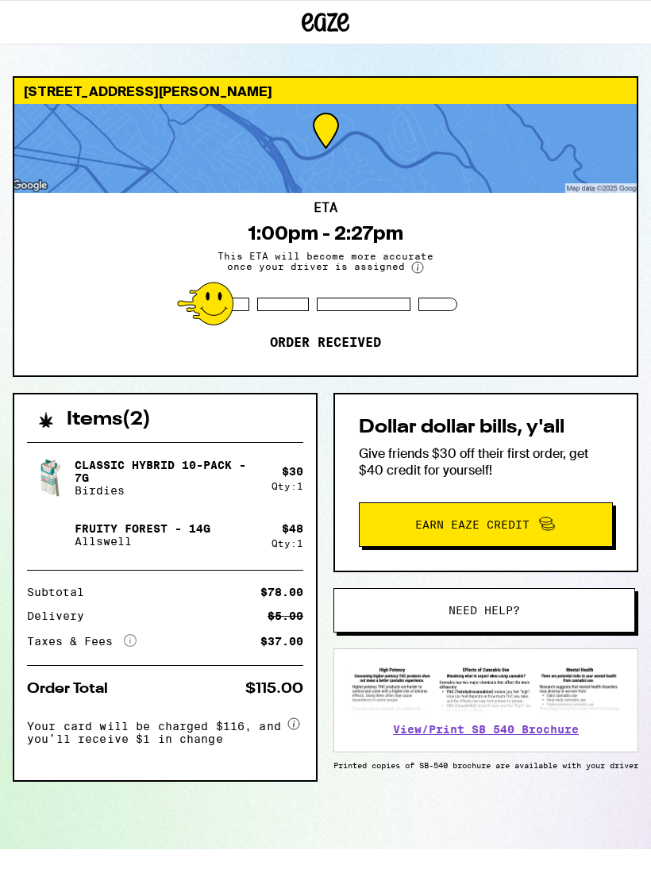
click at [210, 639] on div "Taxes & Fees More Info $37.00" at bounding box center [165, 641] width 276 height 14
click at [162, 624] on div "Subtotal $78.00 Delivery $5.00 Taxes & Fees More Info $37.00" at bounding box center [165, 617] width 276 height 62
click at [188, 596] on div "Subtotal $78.00" at bounding box center [165, 591] width 276 height 11
click at [303, 576] on div "Classic Hybrid 10-Pack - 7g Birdies $ 30 Qty: 1 Fruity Forest - 14g Allswell $ …" at bounding box center [164, 604] width 301 height 351
click at [534, 381] on div "[STREET_ADDRESS] ETA 1:00pm - 2:27pm This ETA will become more accurate once yo…" at bounding box center [325, 462] width 651 height 773
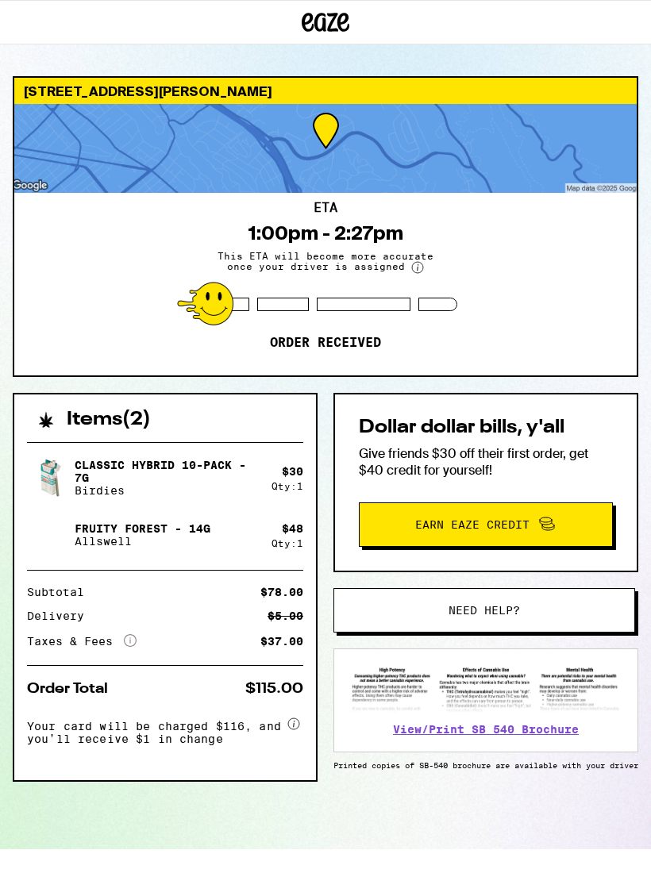
click at [290, 730] on icon at bounding box center [293, 723] width 13 height 13
click at [251, 656] on div "Subtotal $78.00 Delivery $5.00 Taxes & Fees More Info $37.00" at bounding box center [165, 625] width 276 height 79
click at [221, 623] on div "Subtotal $78.00 Delivery $5.00 Taxes & Fees More Info $37.00" at bounding box center [165, 617] width 276 height 62
click at [221, 532] on div "Fruity Forest - 14g Allswell" at bounding box center [149, 534] width 244 height 44
click at [587, 613] on button "Need help?" at bounding box center [483, 610] width 301 height 44
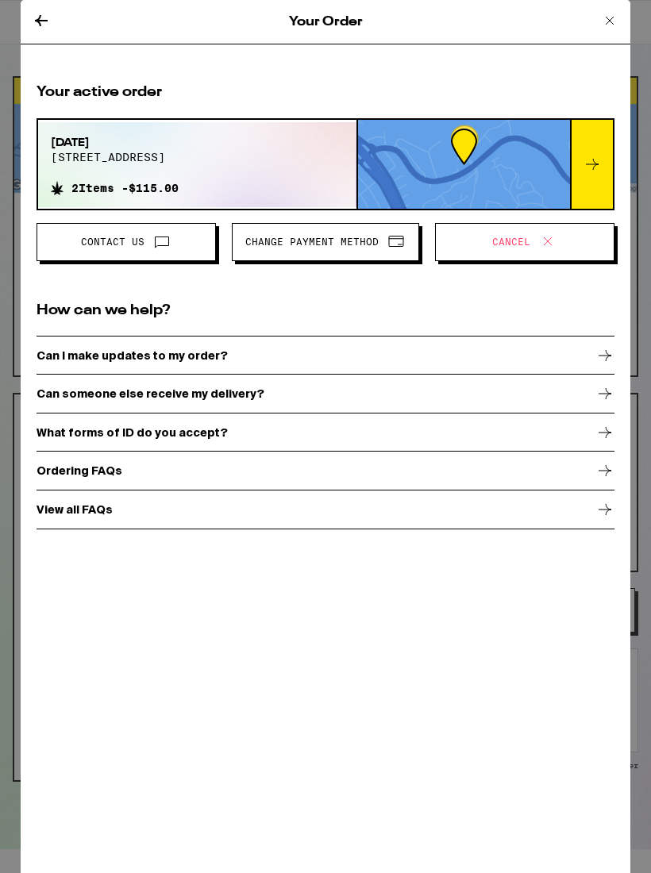
click at [584, 159] on icon at bounding box center [591, 164] width 19 height 19
click at [582, 188] on div at bounding box center [591, 164] width 43 height 89
click at [590, 181] on div at bounding box center [591, 164] width 43 height 89
click at [589, 181] on div at bounding box center [591, 164] width 43 height 89
click at [239, 179] on div "[DATE][STREET_ADDRESS] 2 Items - $115.00" at bounding box center [197, 164] width 318 height 85
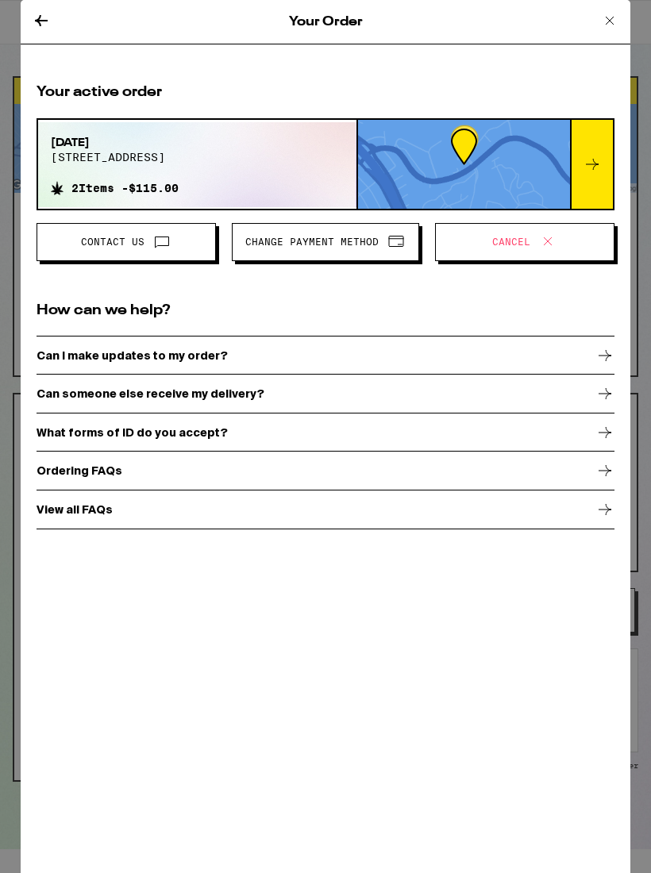
click at [582, 157] on div at bounding box center [591, 164] width 43 height 89
click at [585, 177] on div at bounding box center [591, 164] width 43 height 89
click at [575, 171] on div at bounding box center [591, 164] width 43 height 89
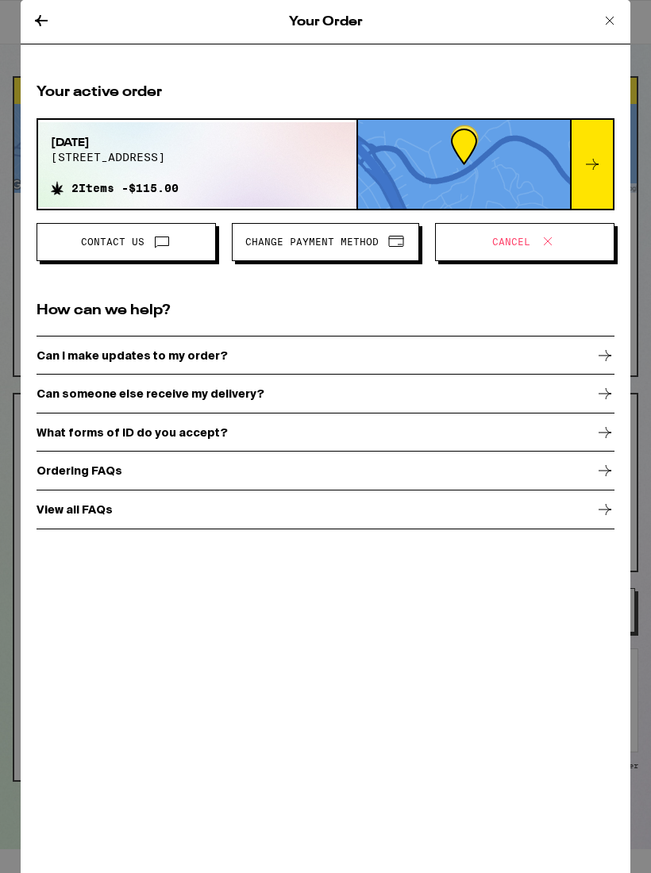
click at [566, 170] on div at bounding box center [464, 164] width 212 height 89
click at [571, 173] on div at bounding box center [591, 164] width 43 height 89
click at [571, 172] on div at bounding box center [591, 164] width 43 height 89
click at [591, 168] on icon at bounding box center [591, 164] width 19 height 19
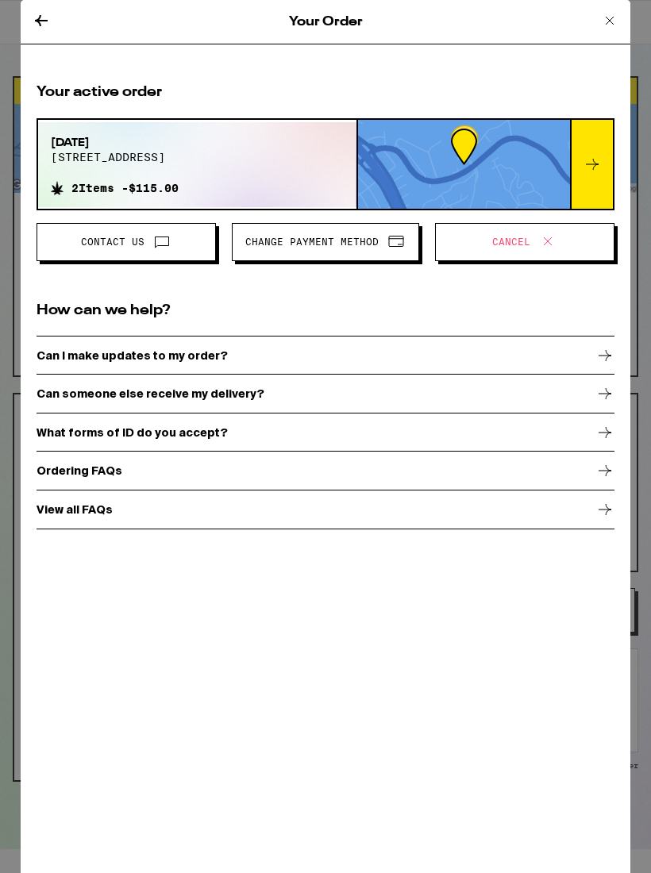
click at [338, 255] on button "Change Payment Method" at bounding box center [325, 242] width 187 height 38
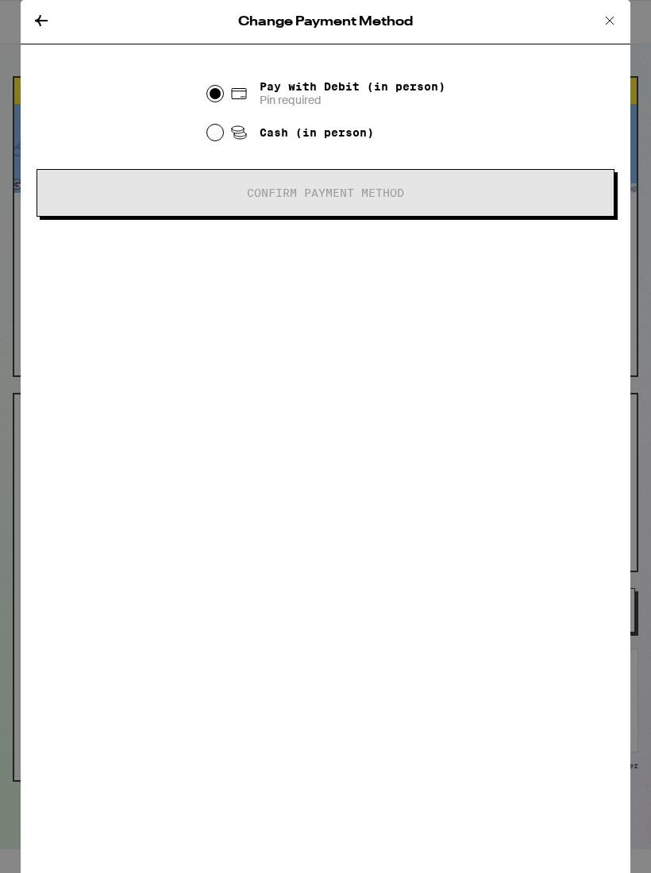
click at [590, 43] on div "Change Payment Method" at bounding box center [325, 22] width 609 height 44
click at [594, 35] on div "Change Payment Method" at bounding box center [325, 22] width 609 height 44
click at [596, 33] on div "Change Payment Method" at bounding box center [325, 22] width 609 height 44
click at [602, 18] on icon at bounding box center [609, 20] width 19 height 19
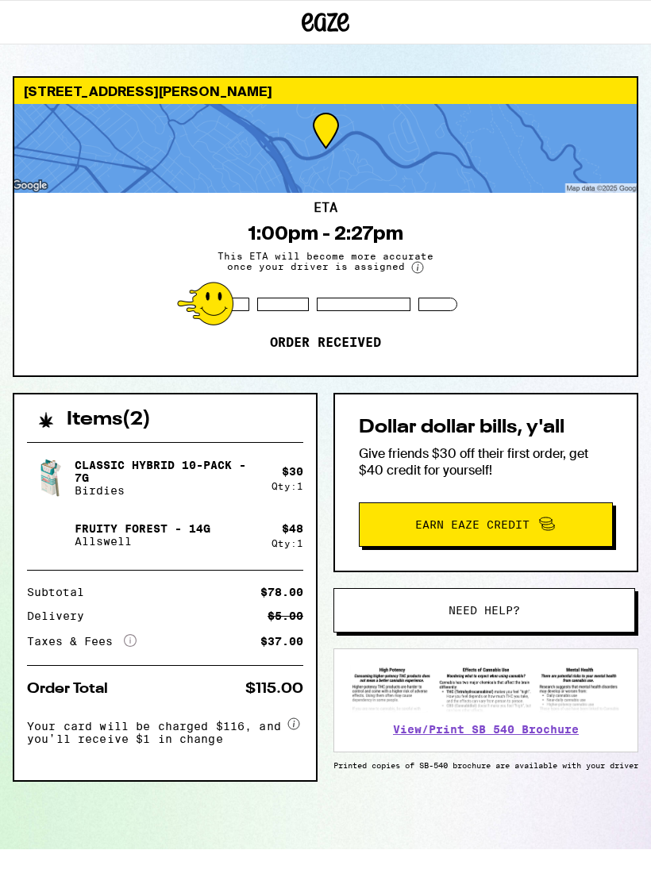
click at [368, 318] on div "ETA 1:00pm - 2:27pm This ETA will become more accurate once your driver is assi…" at bounding box center [325, 284] width 622 height 182
click at [592, 224] on div "ETA 1:00pm - 2:27pm This ETA will become more accurate once your driver is assi…" at bounding box center [325, 284] width 622 height 182
click at [206, 589] on div "Subtotal $78.00" at bounding box center [165, 591] width 276 height 11
click at [171, 476] on p "Classic Hybrid 10-Pack - 7g" at bounding box center [167, 471] width 184 height 25
click at [145, 413] on h2 "Items ( 2 )" at bounding box center [109, 419] width 84 height 19
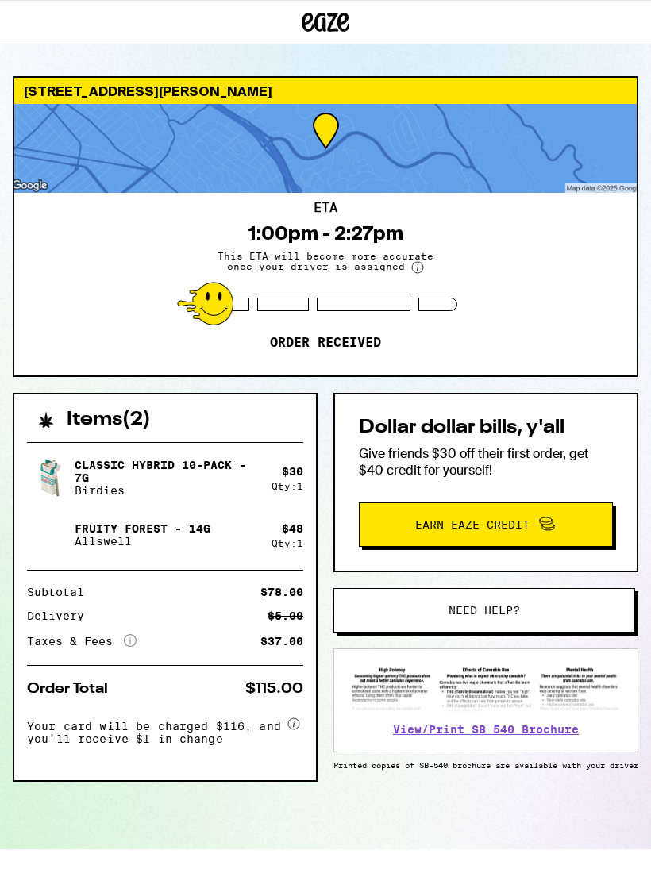
click at [340, 67] on div "[STREET_ADDRESS] ETA 1:00pm - 2:27pm This ETA will become more accurate once yo…" at bounding box center [325, 424] width 651 height 849
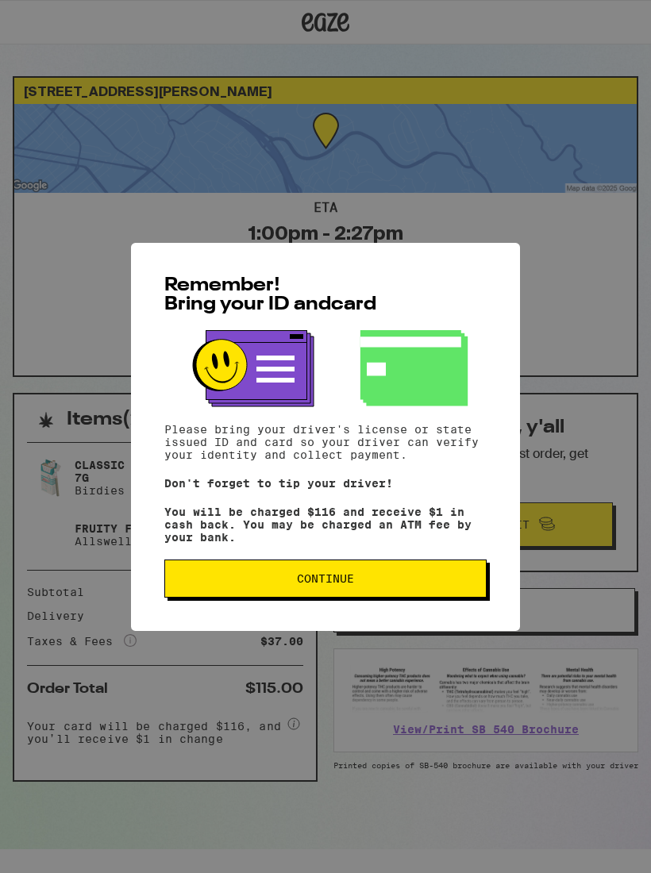
click at [447, 593] on button "Continue" at bounding box center [325, 578] width 322 height 38
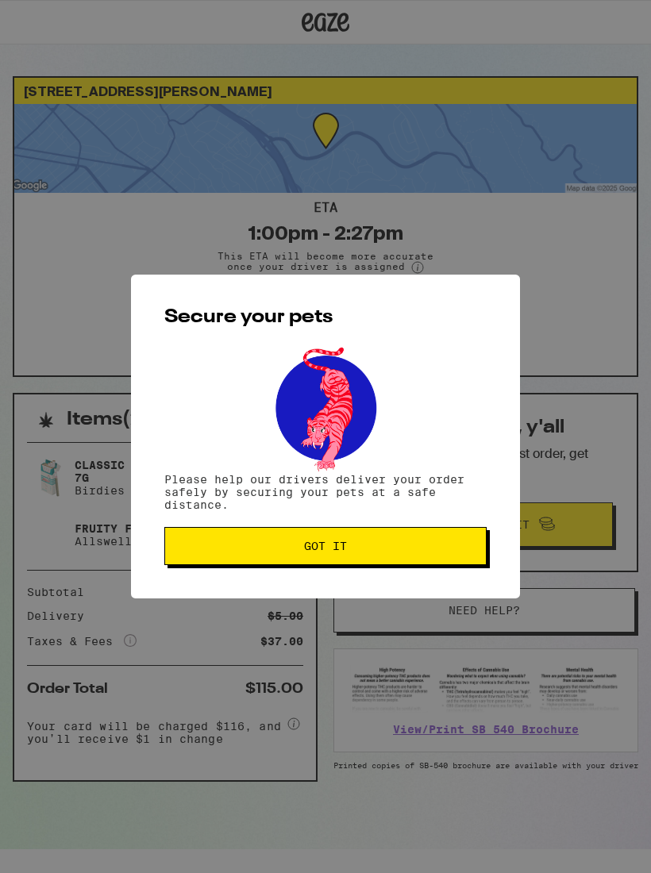
click at [450, 546] on span "Got it" at bounding box center [325, 545] width 295 height 11
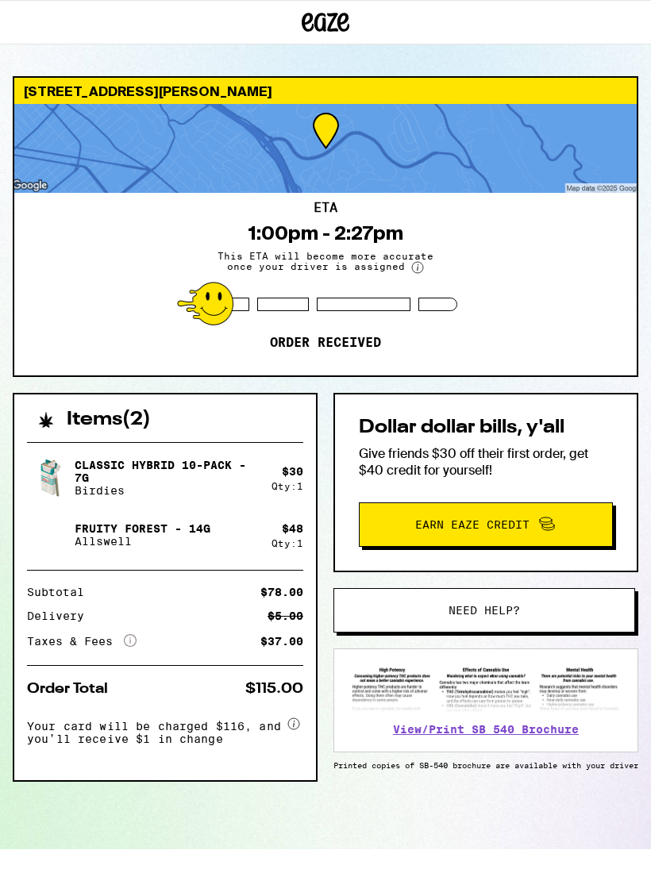
click at [121, 642] on div "Taxes & Fees More Info" at bounding box center [81, 641] width 109 height 14
click at [125, 639] on icon at bounding box center [130, 640] width 13 height 13
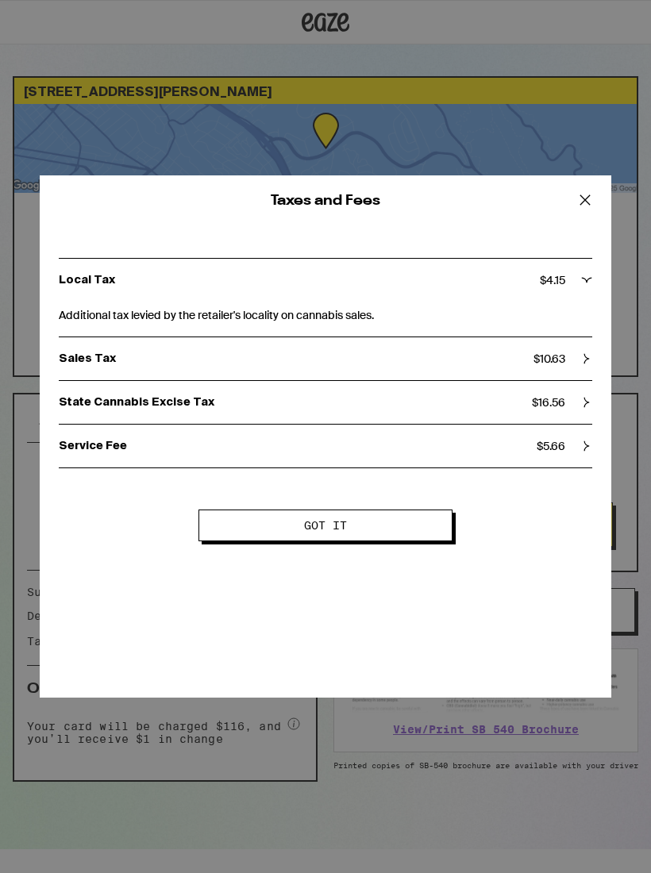
click at [585, 195] on icon at bounding box center [585, 200] width 24 height 24
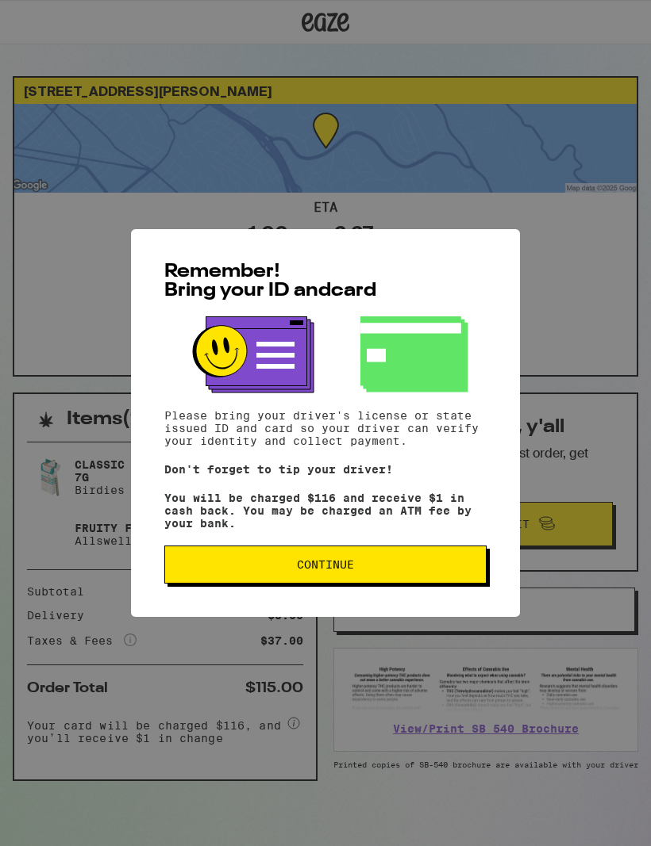
click at [417, 582] on button "Continue" at bounding box center [325, 565] width 322 height 38
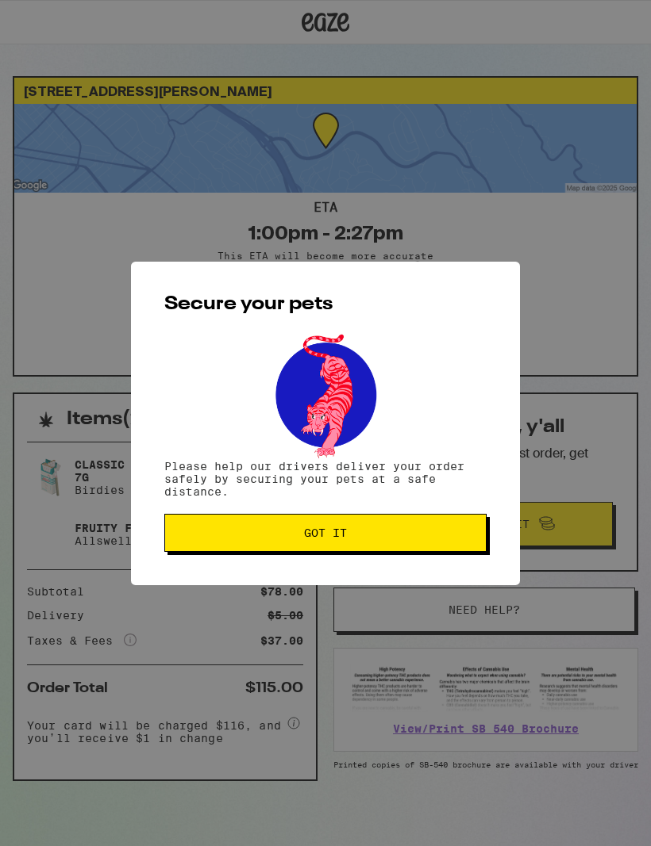
click at [436, 547] on button "Got it" at bounding box center [325, 533] width 322 height 38
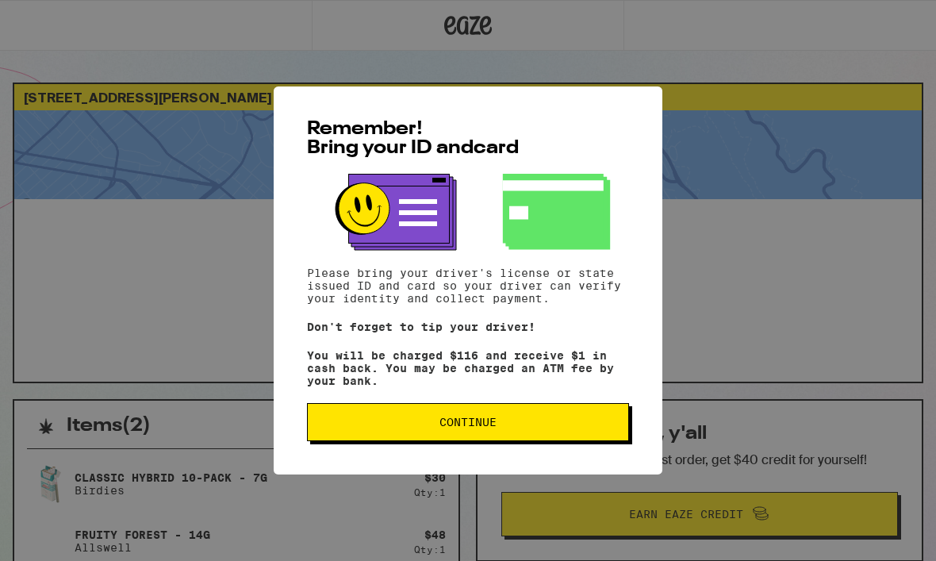
click at [590, 459] on div "Remember! Bring your ID and card Please bring your driver's license or state is…" at bounding box center [468, 280] width 389 height 388
click at [616, 433] on button "Continue" at bounding box center [468, 422] width 322 height 38
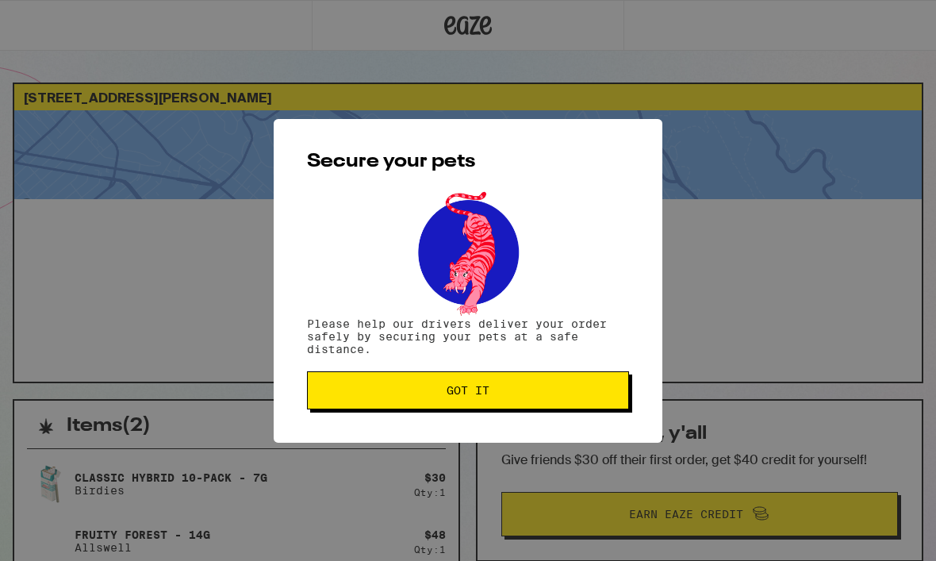
click at [608, 387] on button "Got it" at bounding box center [468, 390] width 322 height 38
